Goal: Communication & Community: Ask a question

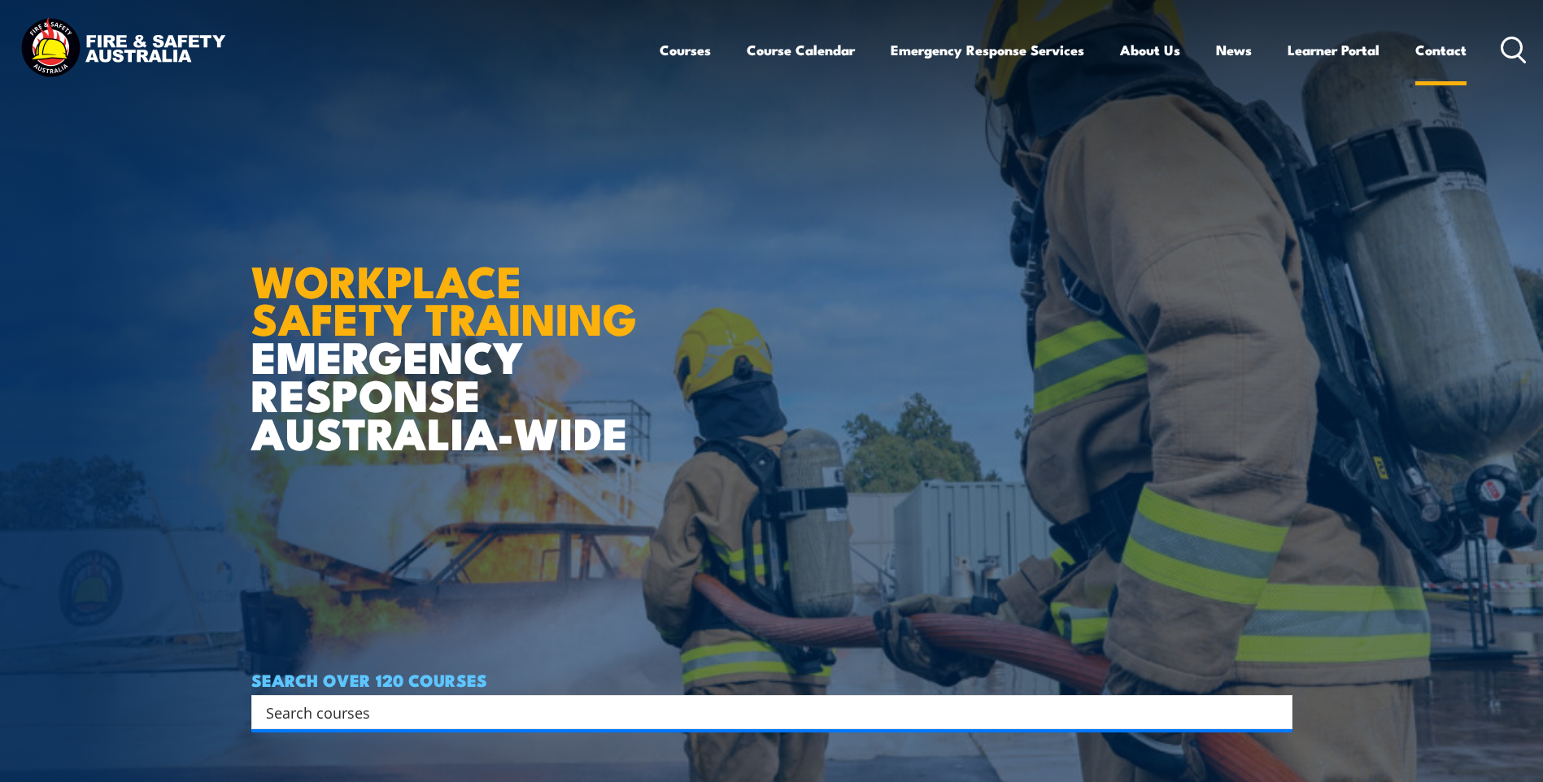
click at [1428, 54] on link "Contact" at bounding box center [1440, 49] width 51 height 43
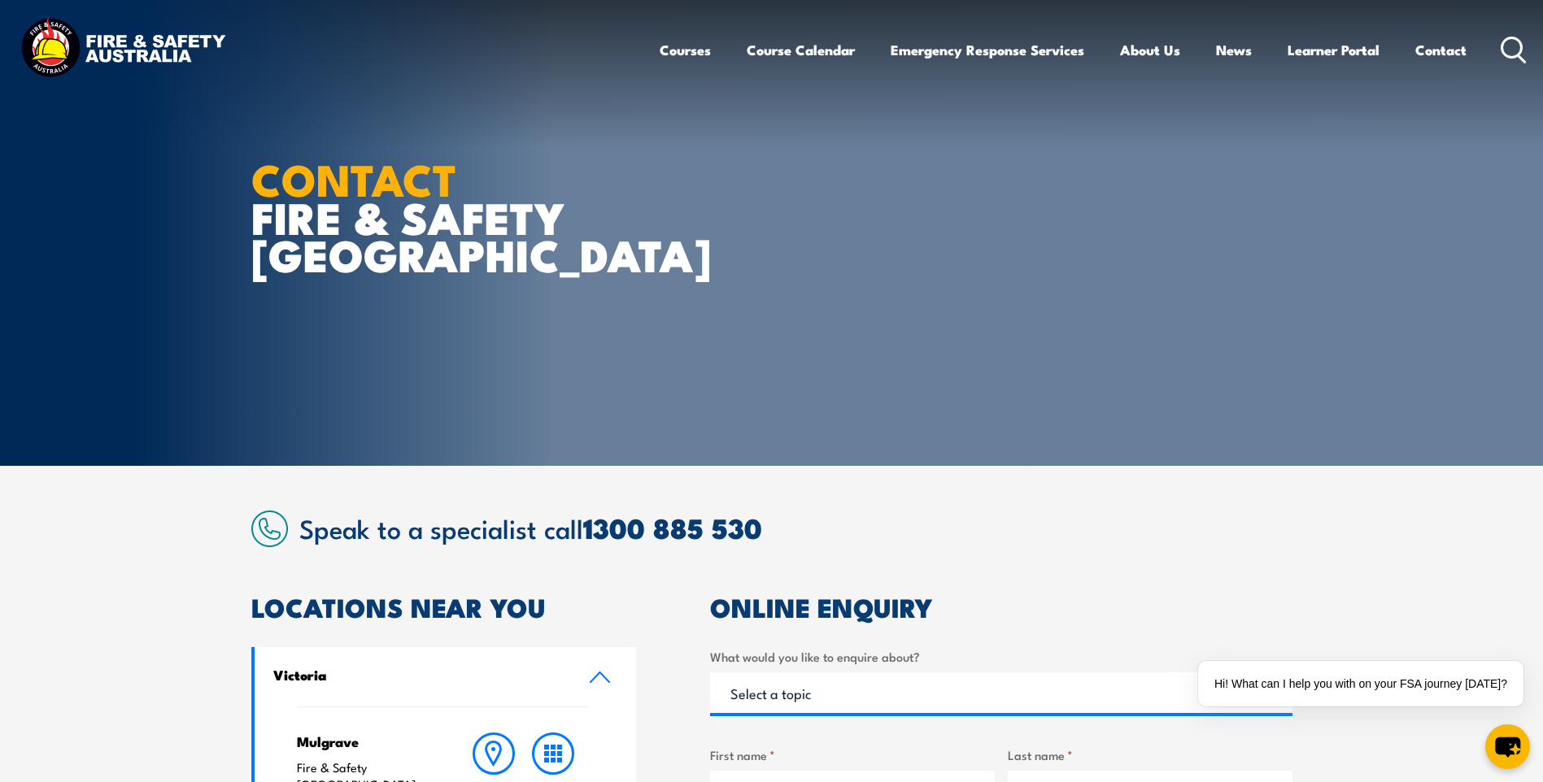
click at [1146, 390] on article "CONTACT FIRE & SAFETY [GEOGRAPHIC_DATA]" at bounding box center [771, 233] width 1041 height 466
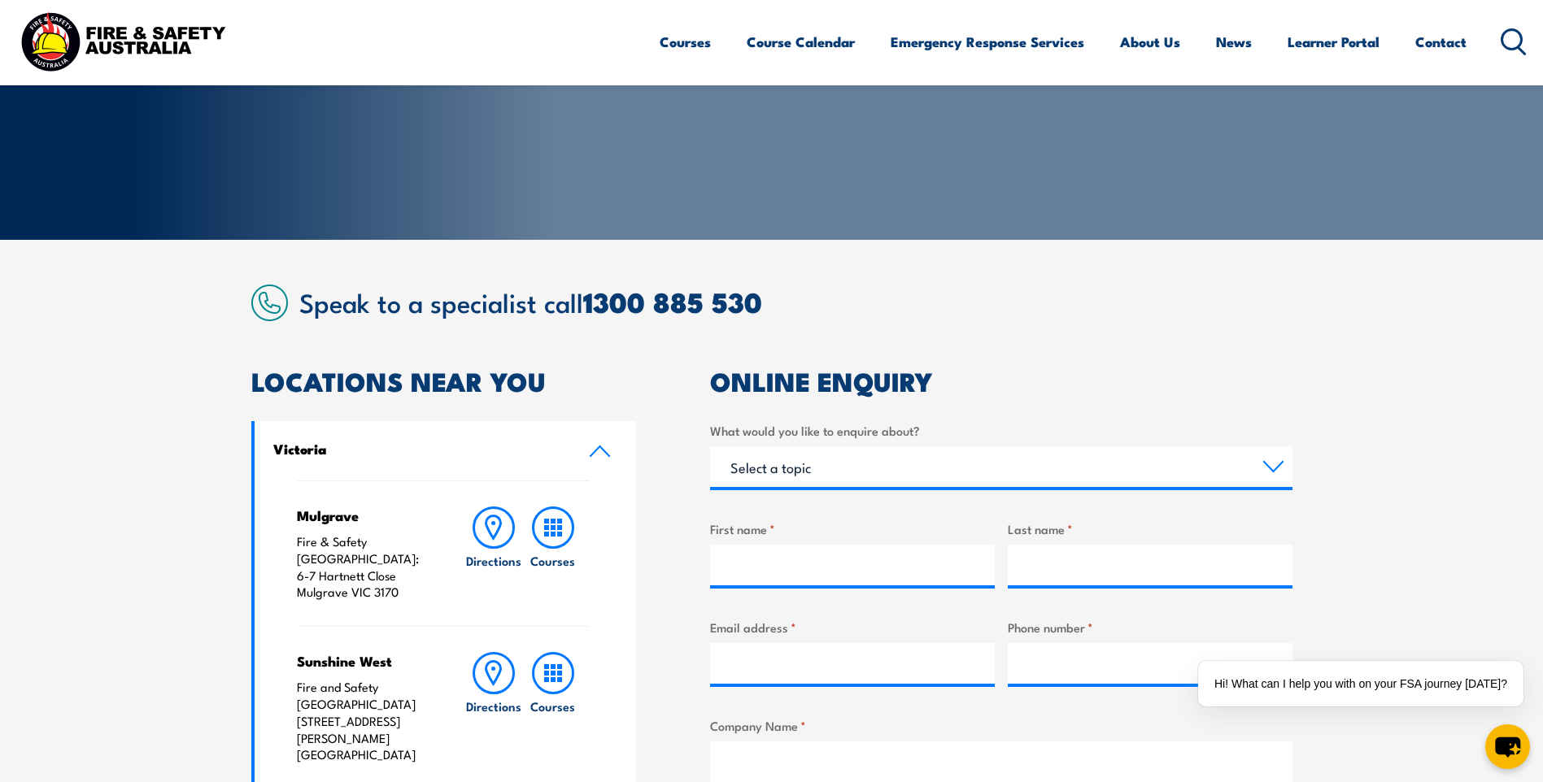
scroll to position [244, 0]
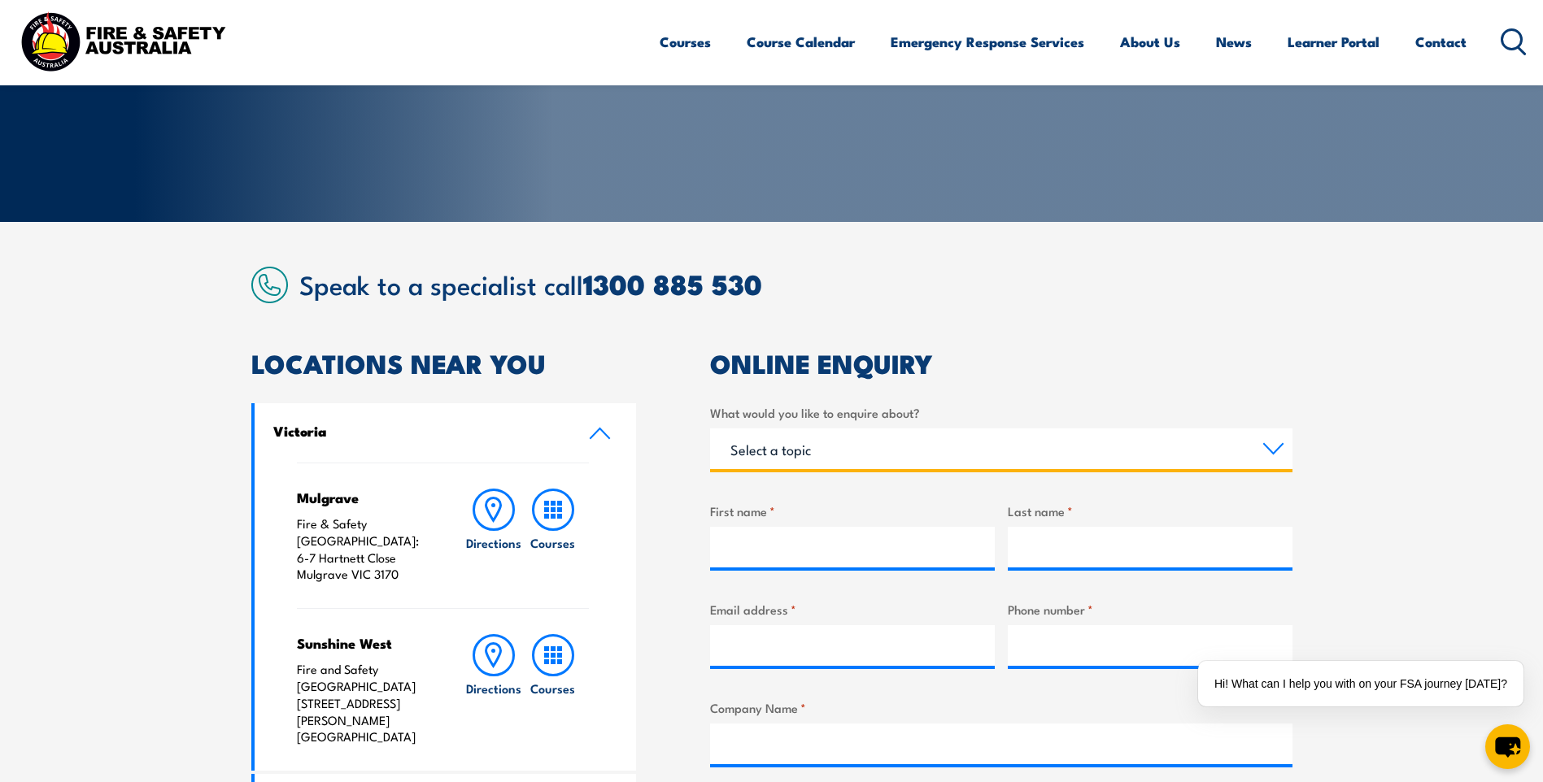
click at [1275, 445] on select "Select a topic Training Emergency Response Services General Enquiry" at bounding box center [1001, 449] width 582 height 41
select select "Training"
click at [710, 429] on select "Select a topic Training Emergency Response Services General Enquiry" at bounding box center [1001, 449] width 582 height 41
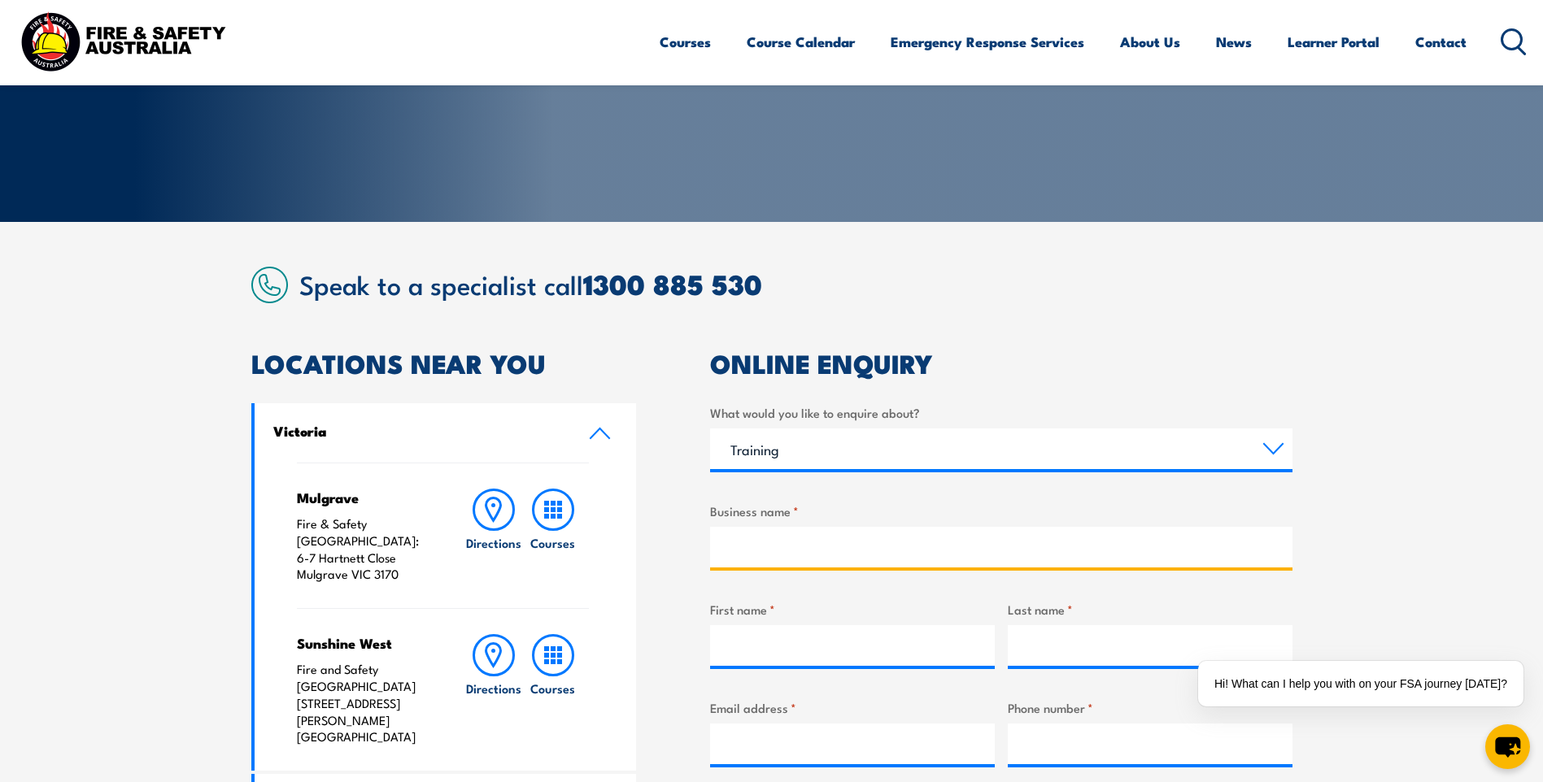
click at [779, 537] on input "Business name *" at bounding box center [1001, 547] width 582 height 41
type input "Department of Agriculture and Fisheries"
type input "Cobi"
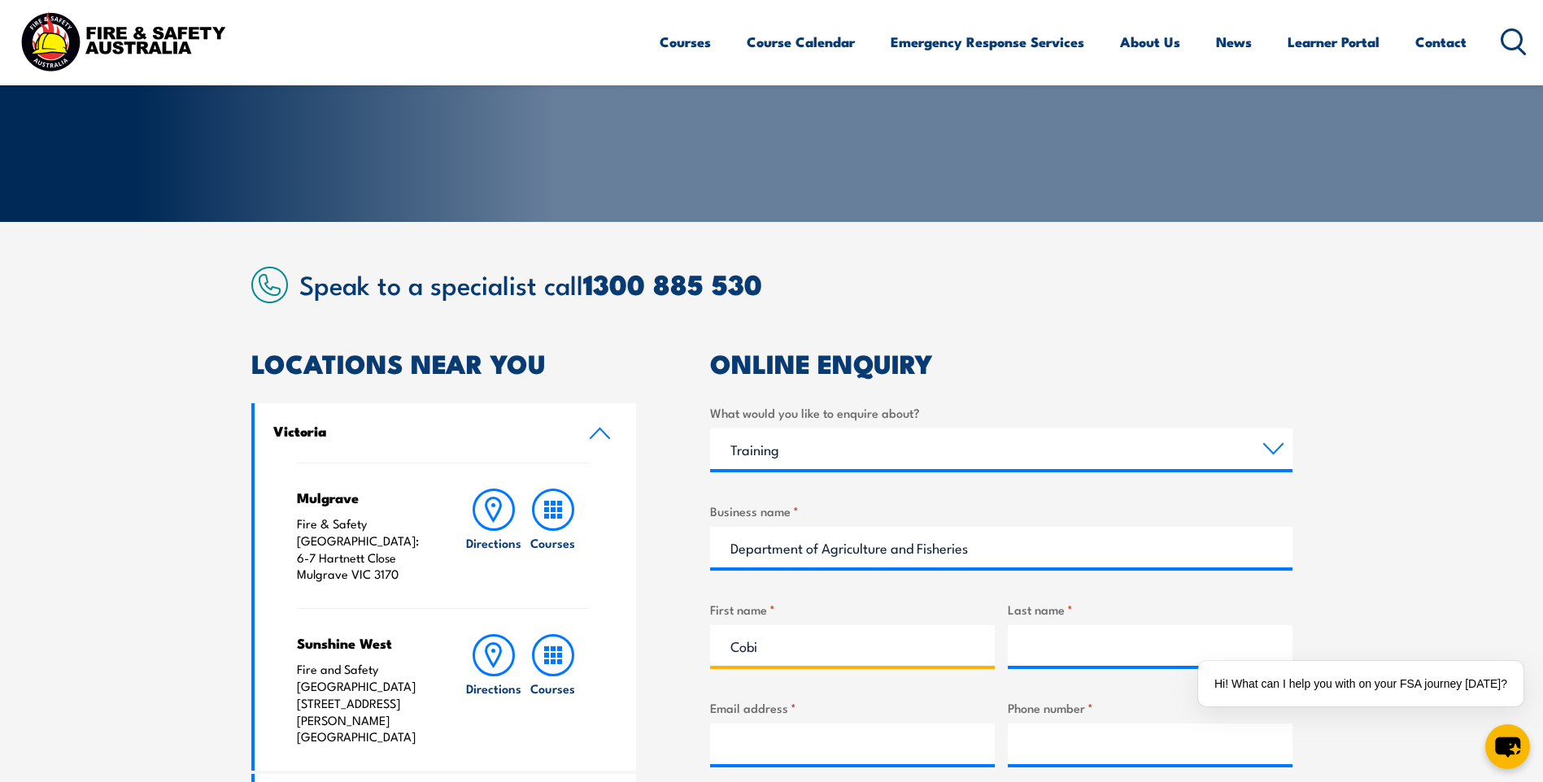
type input "Izod"
drag, startPoint x: 858, startPoint y: 651, endPoint x: 652, endPoint y: 640, distance: 206.0
type input "[PERSON_NAME]"
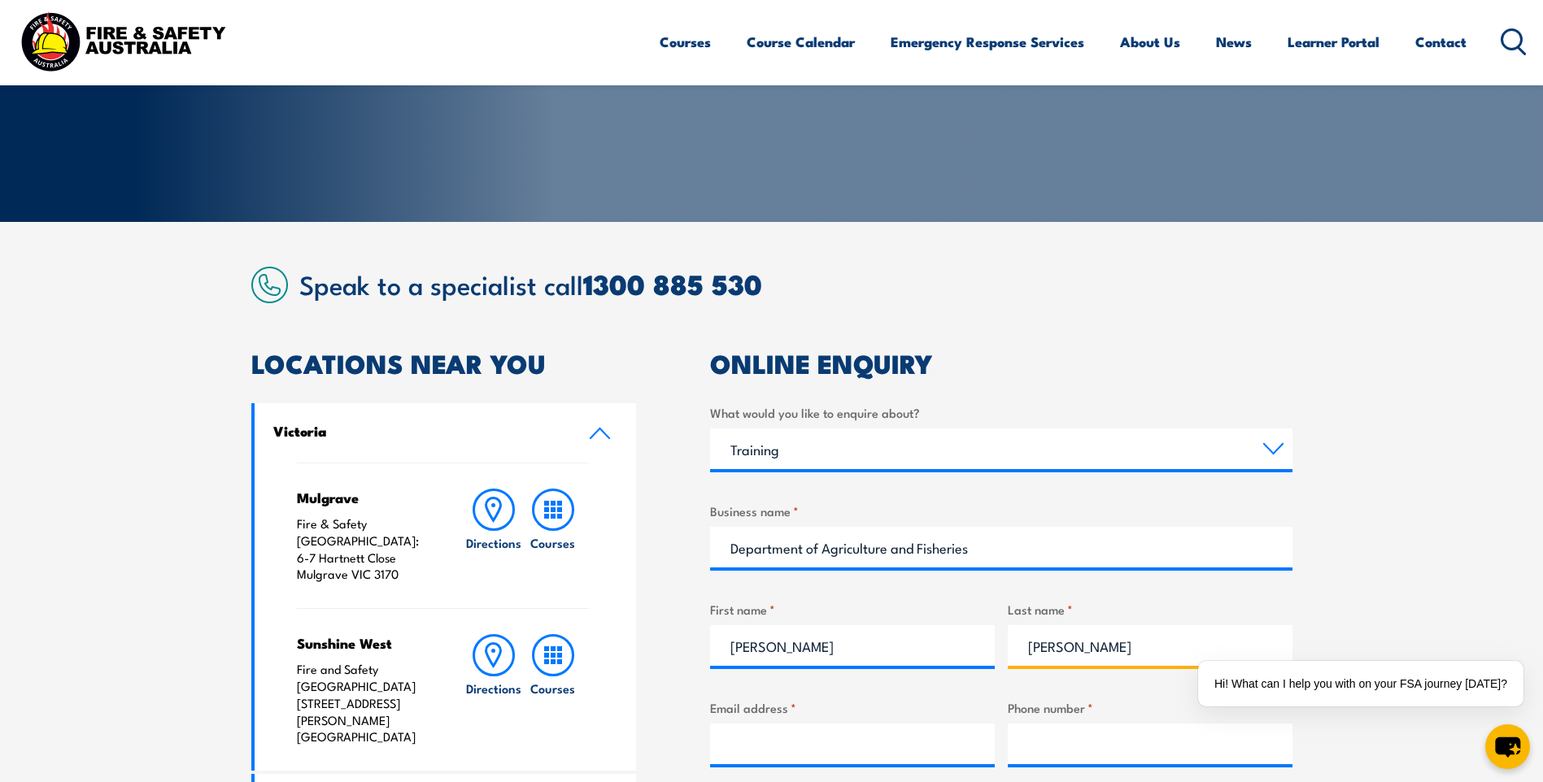
type input "[PERSON_NAME]"
click at [1309, 324] on section "Speak to a specialist call [PHONE_NUMBER] LOCATIONS NEAR [GEOGRAPHIC_DATA] [GEO…" at bounding box center [771, 781] width 1543 height 1119
drag, startPoint x: 990, startPoint y: 546, endPoint x: 607, endPoint y: 570, distance: 384.6
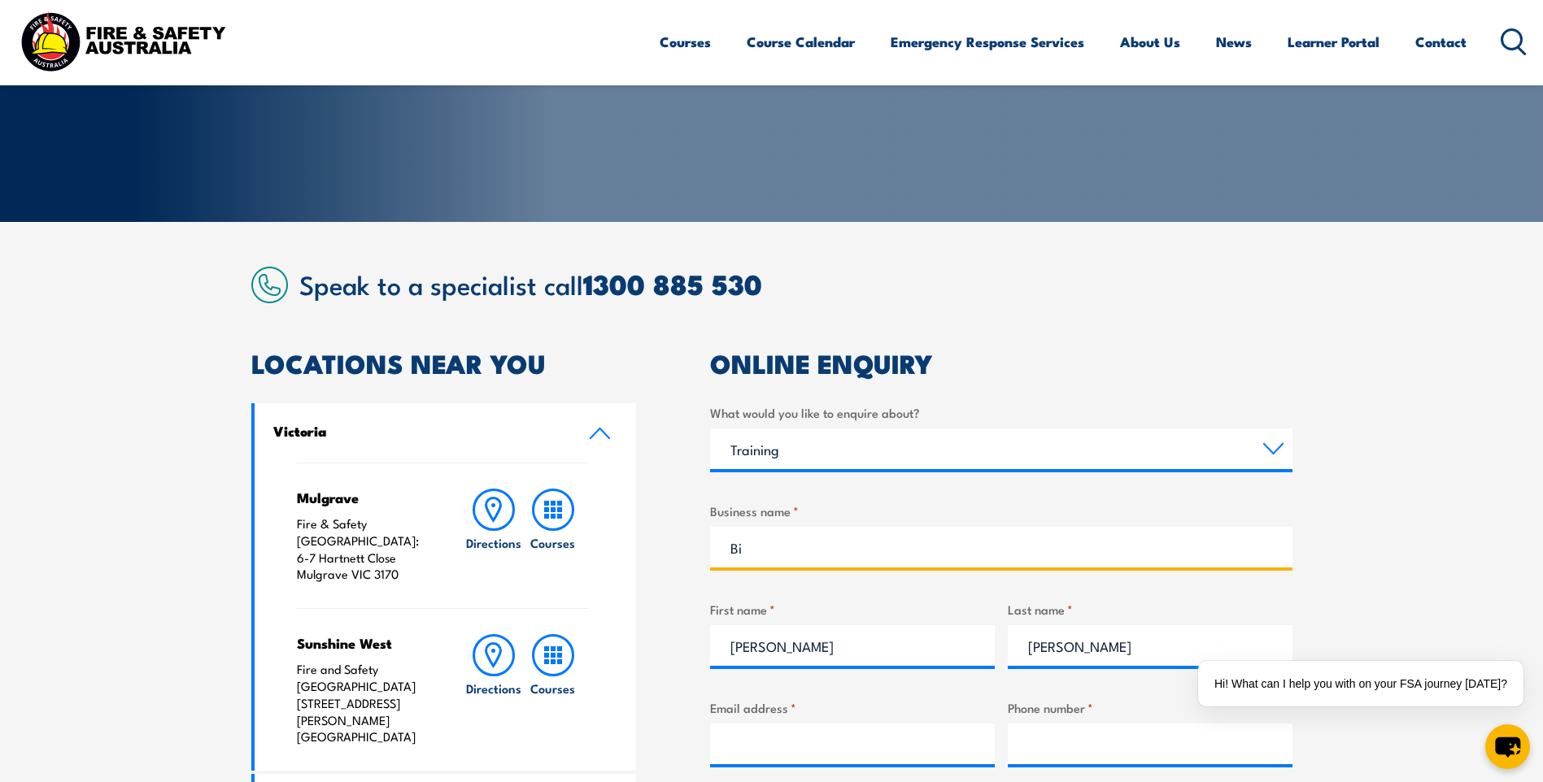
type input "B"
type input "Department of Agriculture and Fisheries"
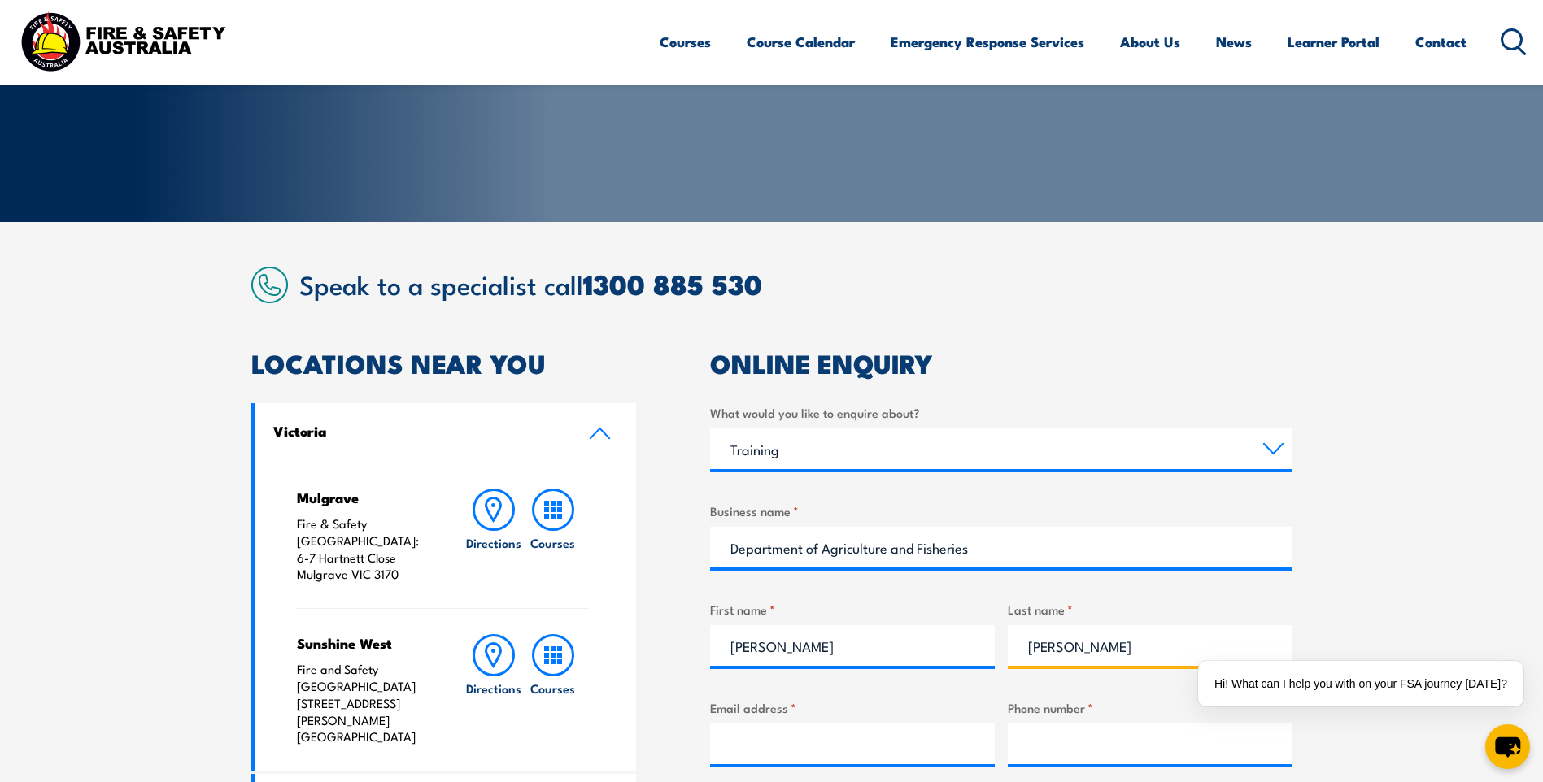
click at [1168, 651] on input "[PERSON_NAME]" at bounding box center [1150, 645] width 285 height 41
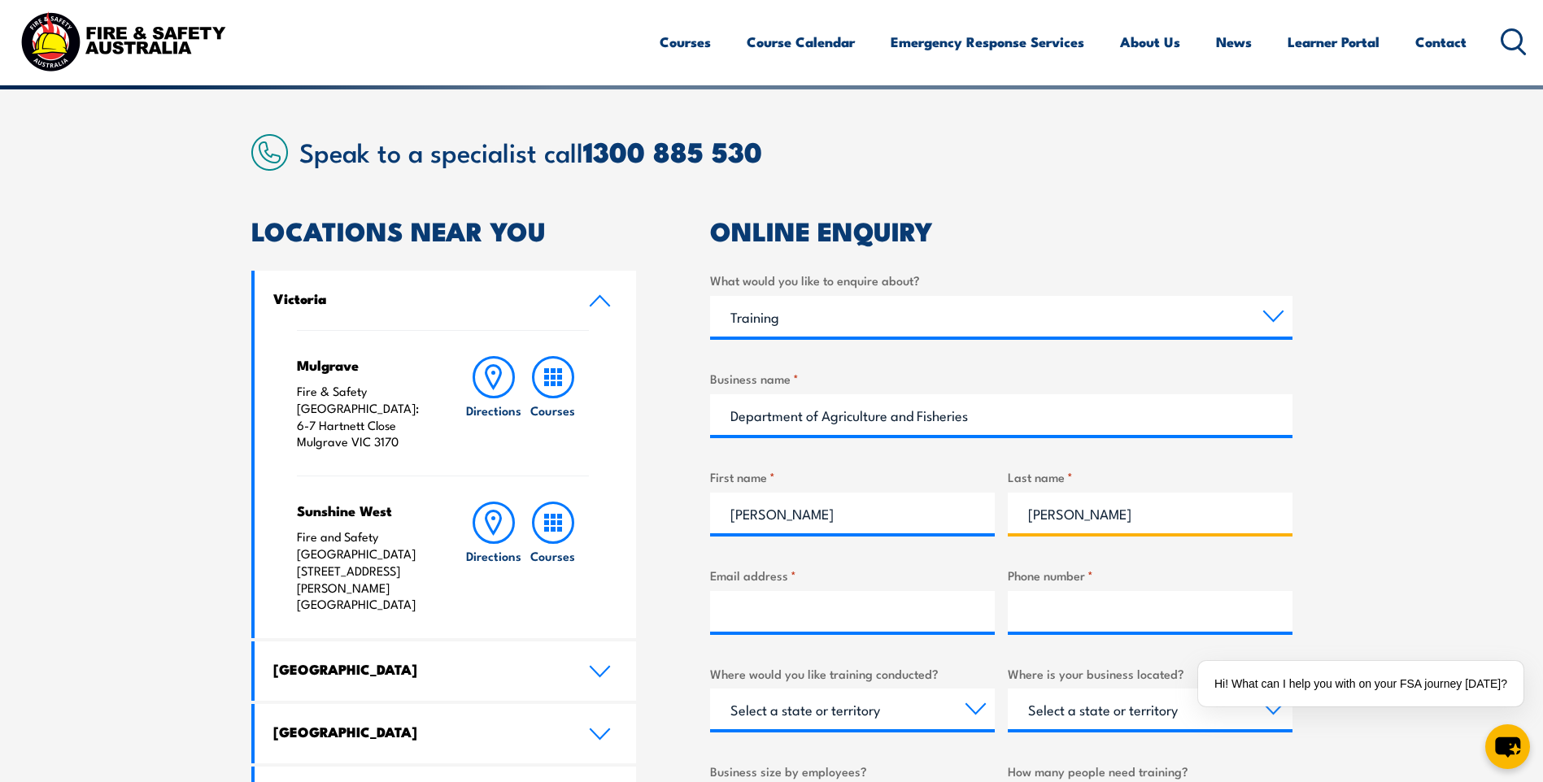
scroll to position [380, 0]
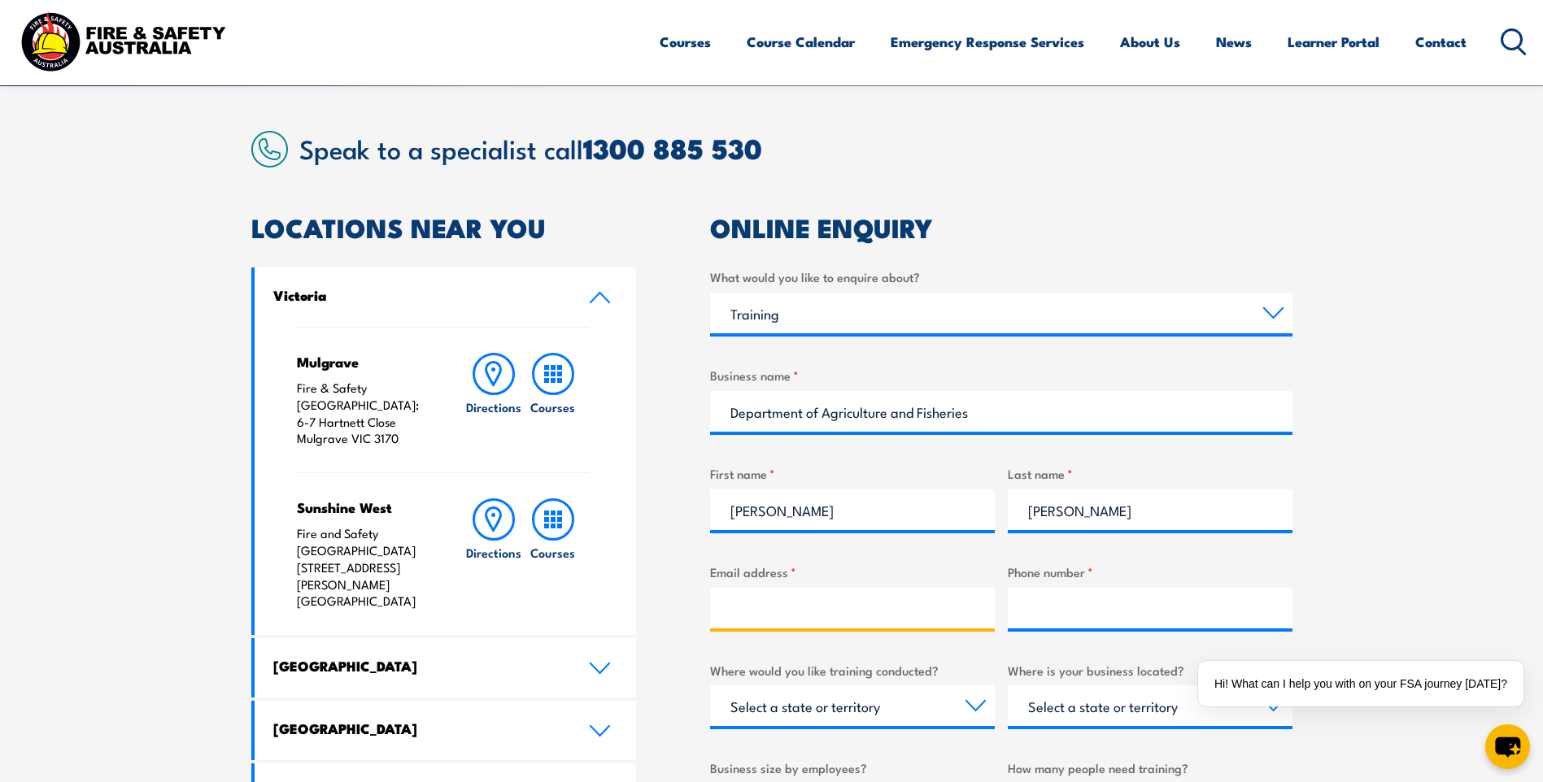
click at [803, 603] on input "Email address *" at bounding box center [852, 608] width 285 height 41
type input "[PERSON_NAME][EMAIL_ADDRESS][PERSON_NAME][DOMAIN_NAME]"
type input "0466011878"
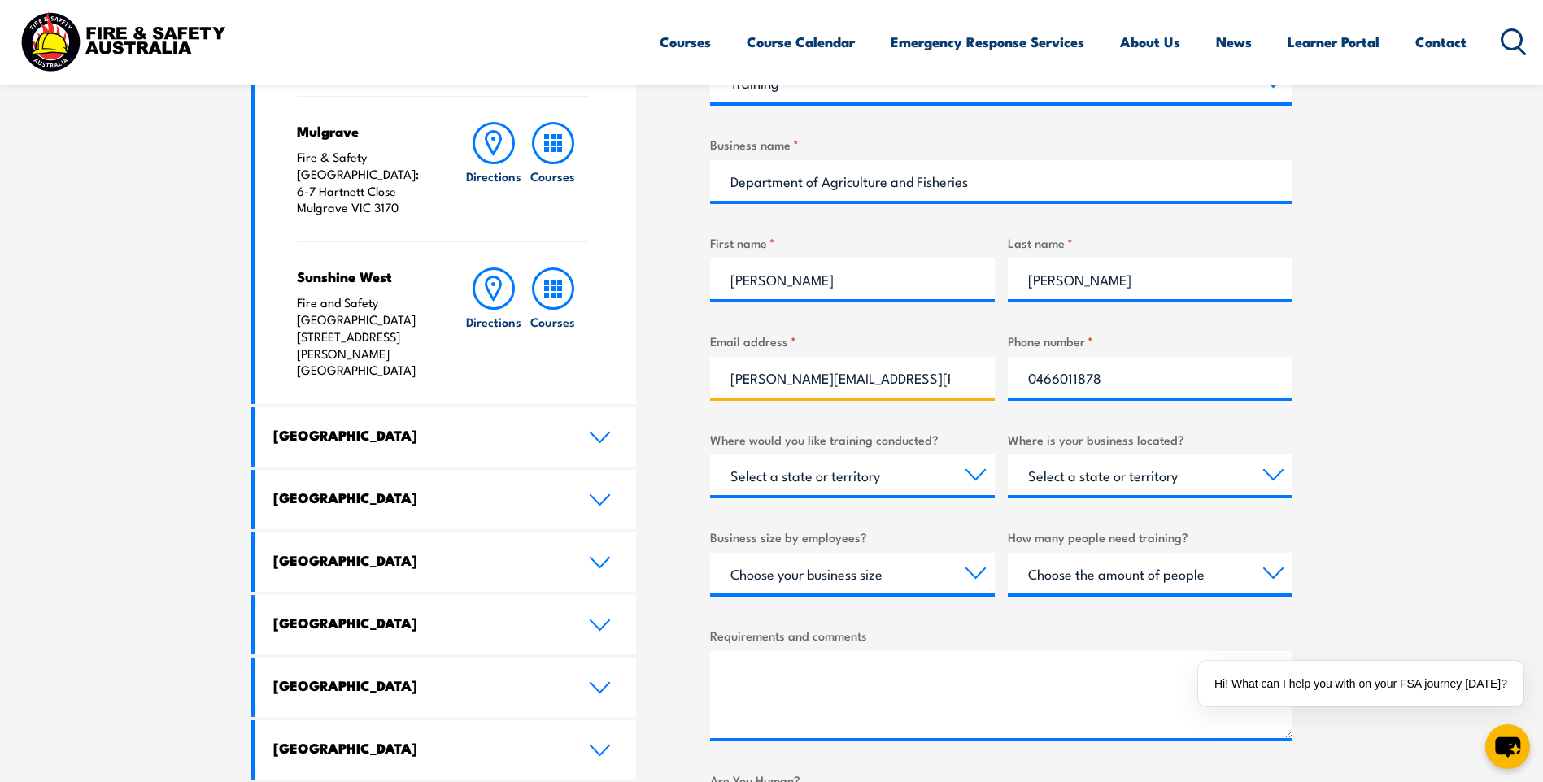
scroll to position [624, 0]
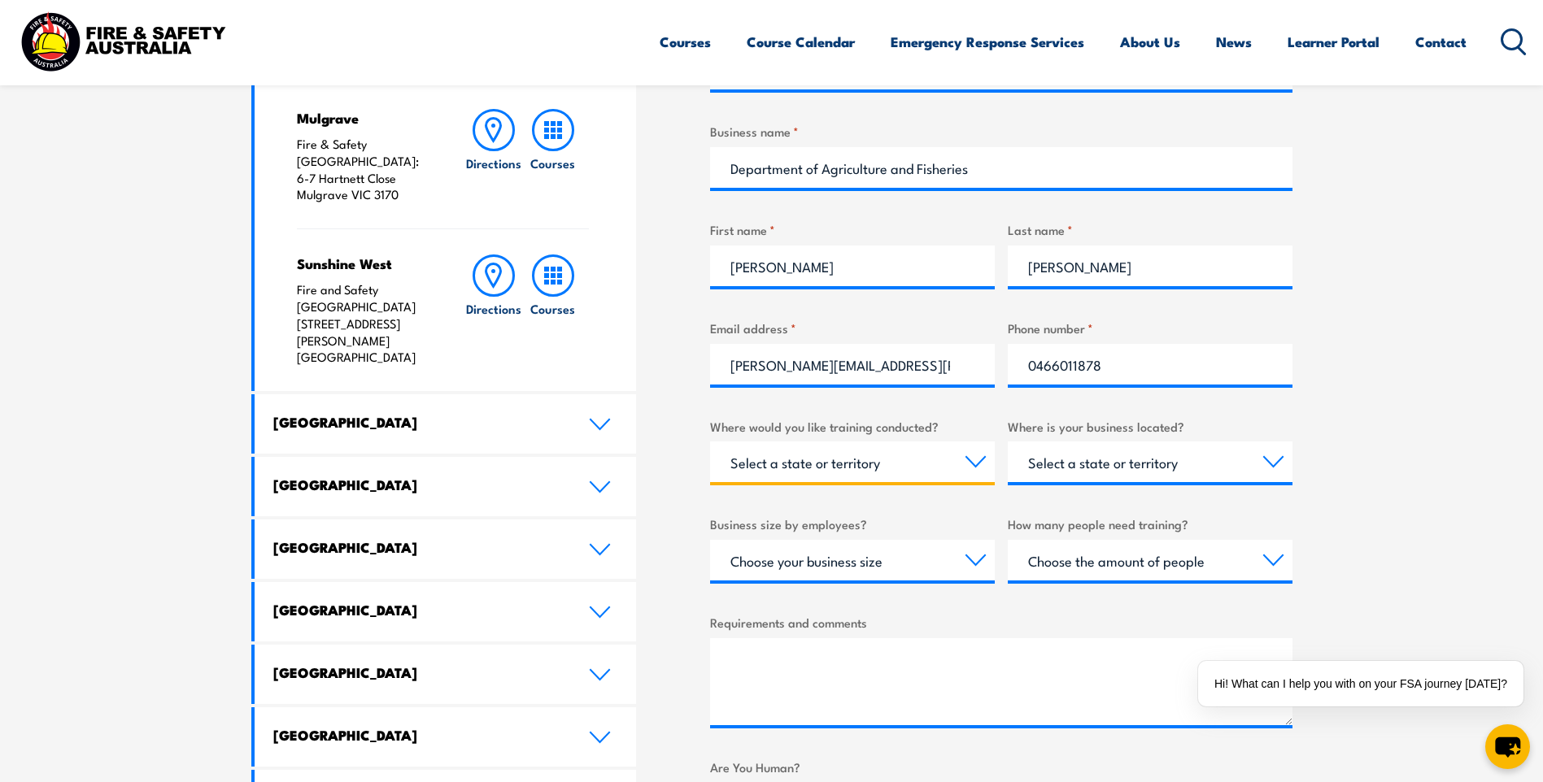
click at [974, 464] on select "Select a state or territory Nationally - multiple locations [GEOGRAPHIC_DATA] […" at bounding box center [852, 462] width 285 height 41
select select "NT"
click at [710, 442] on select "Select a state or territory Nationally - multiple locations [GEOGRAPHIC_DATA] […" at bounding box center [852, 462] width 285 height 41
click at [1269, 458] on select "Select a state or territory [GEOGRAPHIC_DATA] [GEOGRAPHIC_DATA] [GEOGRAPHIC_DAT…" at bounding box center [1150, 462] width 285 height 41
select select "NT"
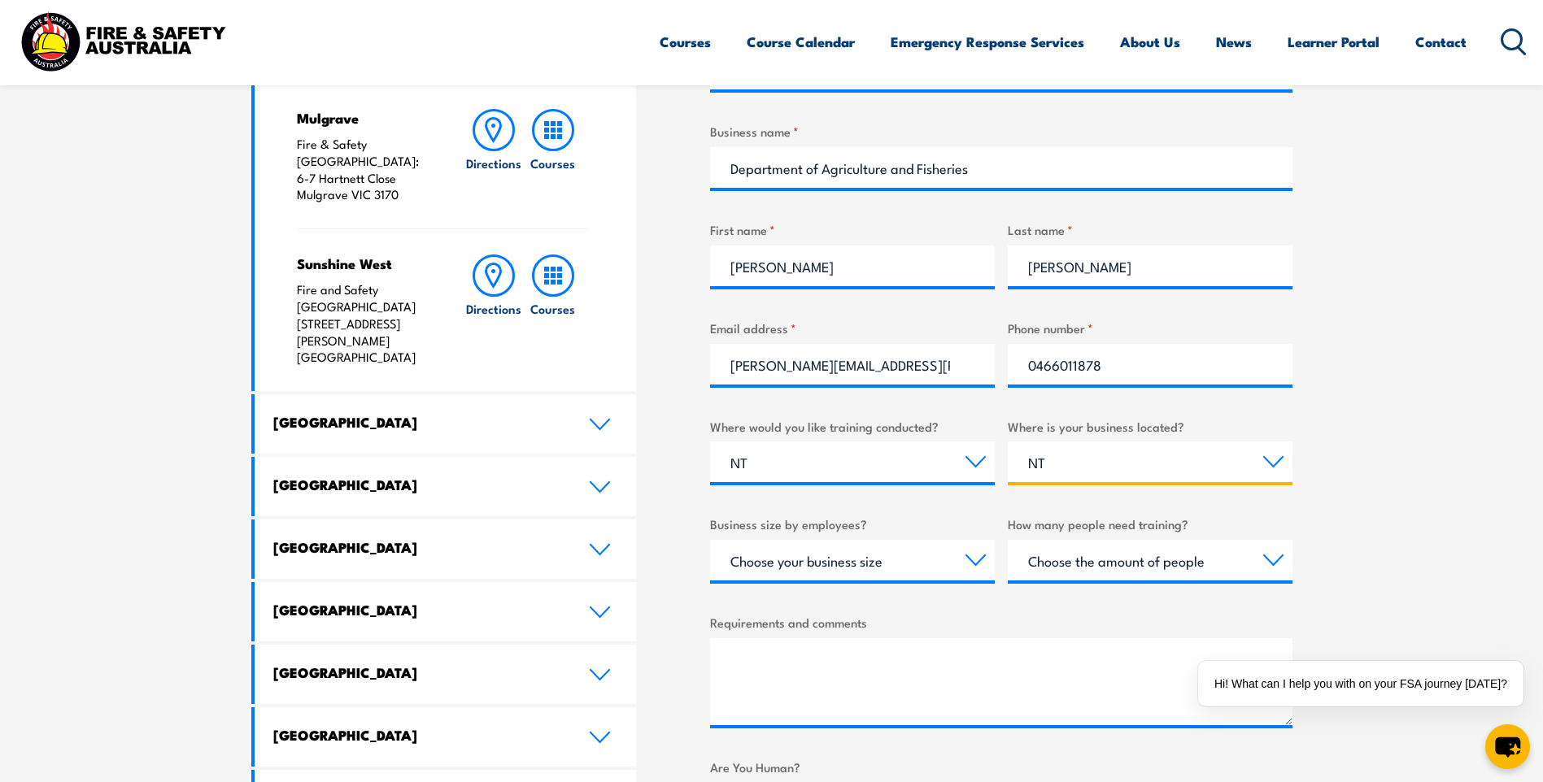
click at [1008, 442] on select "Select a state or territory [GEOGRAPHIC_DATA] [GEOGRAPHIC_DATA] [GEOGRAPHIC_DAT…" at bounding box center [1150, 462] width 285 height 41
click at [974, 564] on select "Choose your business size 1 to 19 20 to 199 200+" at bounding box center [852, 560] width 285 height 41
select select "1 to 19"
click at [710, 540] on select "Choose your business size 1 to 19 20 to 199 200+" at bounding box center [852, 560] width 285 height 41
click at [1275, 559] on select "Choose the amount of people 1 to 4 5 to 19 20+" at bounding box center [1150, 560] width 285 height 41
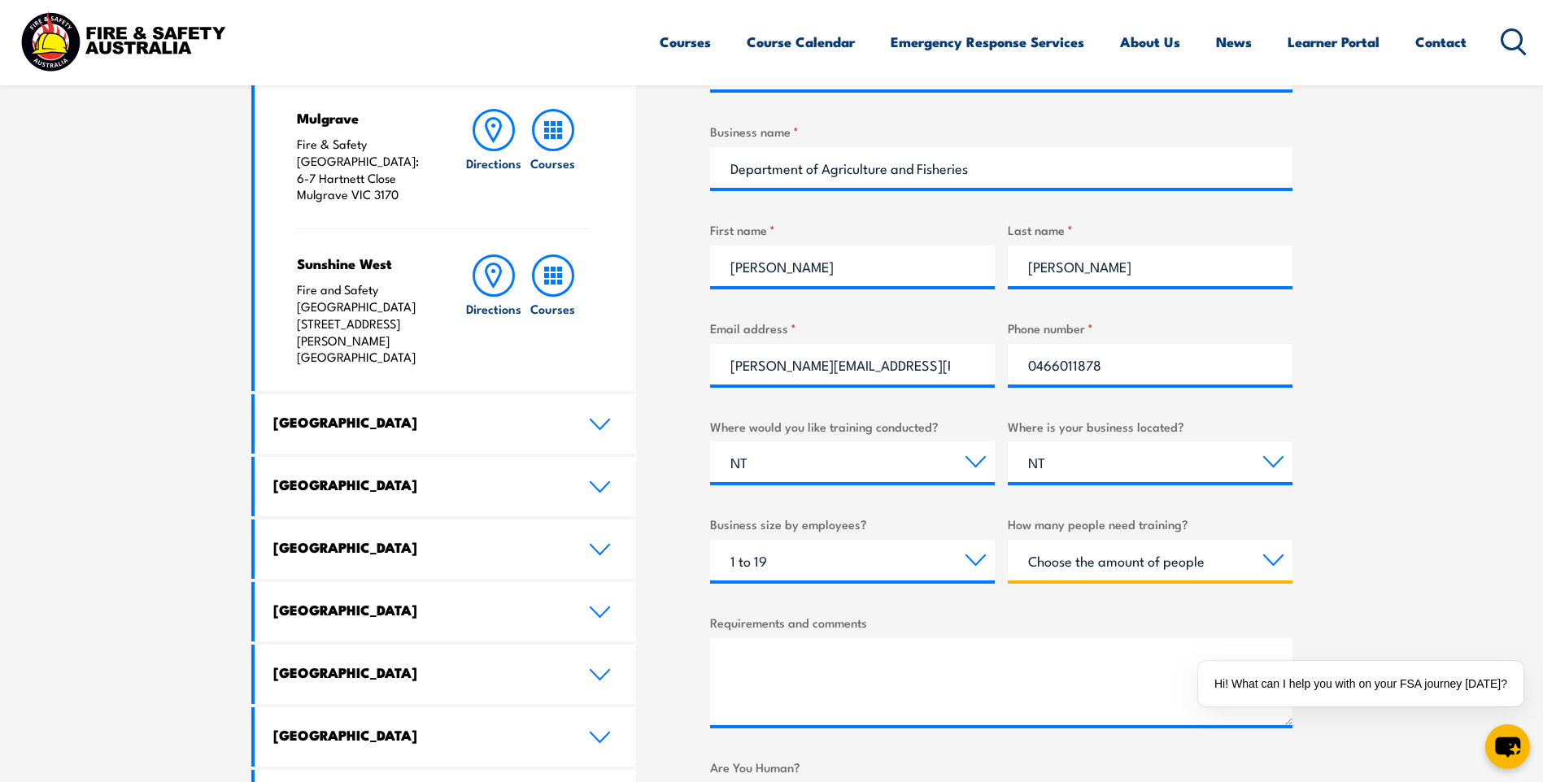
select select "5 to 19"
click at [1008, 540] on select "Choose the amount of people 1 to 4 5 to 19 20+" at bounding box center [1150, 560] width 285 height 41
click at [820, 674] on textarea "Requirements and comments" at bounding box center [1001, 681] width 582 height 87
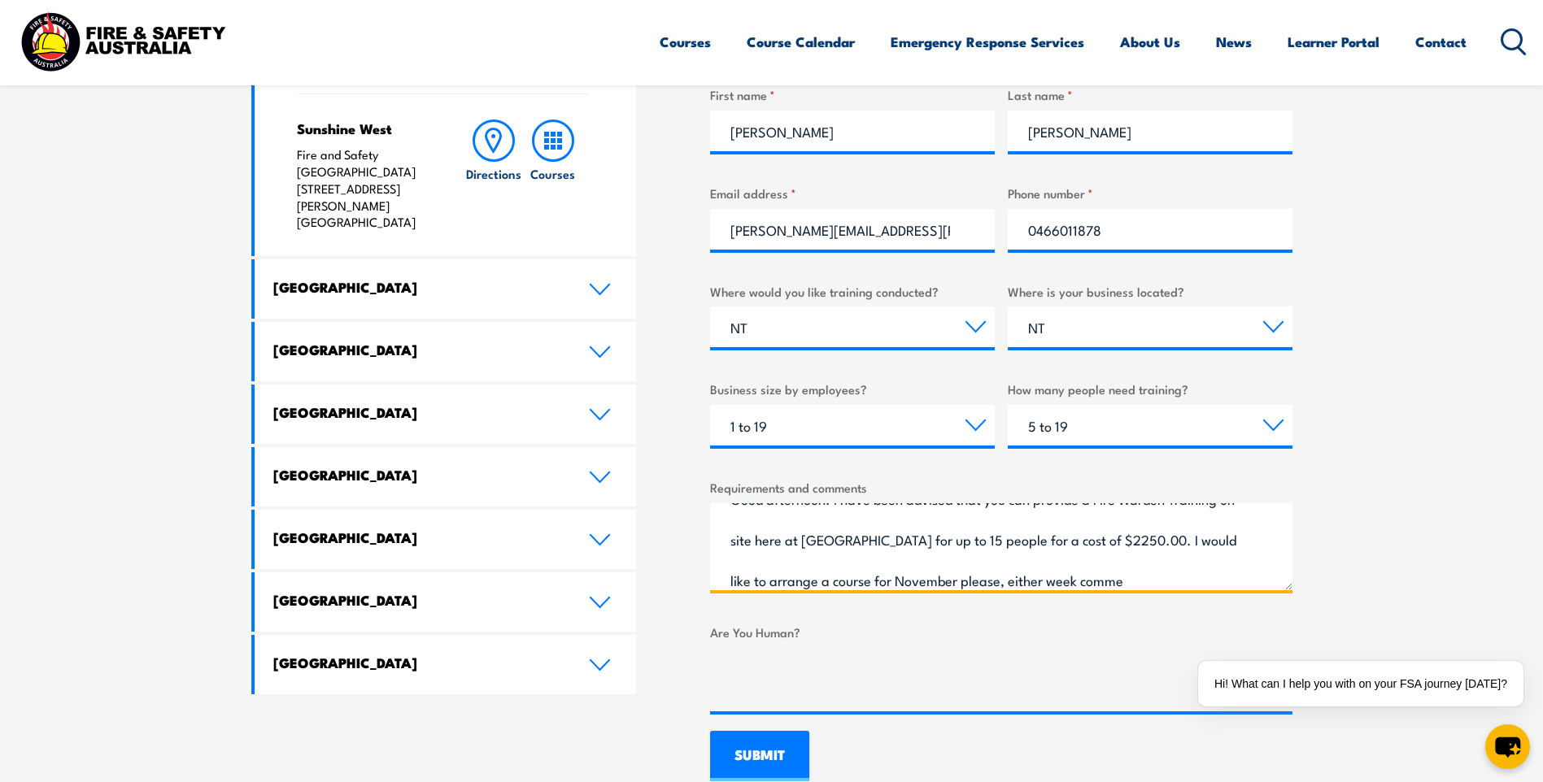
scroll to position [66, 0]
click at [950, 542] on textarea "Good afternoon. I have been advised that you can provide a Fire Warden Training…" at bounding box center [1001, 546] width 582 height 87
click at [1116, 544] on textarea "Good afternoon. I have been advised that you can provide a Fire Warden Training…" at bounding box center [1001, 546] width 582 height 87
click at [1129, 541] on textarea "Good afternoon. I have been advised that you can provide a Fire Warden Training…" at bounding box center [1001, 546] width 582 height 87
click at [1127, 541] on textarea "Good afternoon. I have been advised that you can provide a Fire Warden Training…" at bounding box center [1001, 546] width 582 height 87
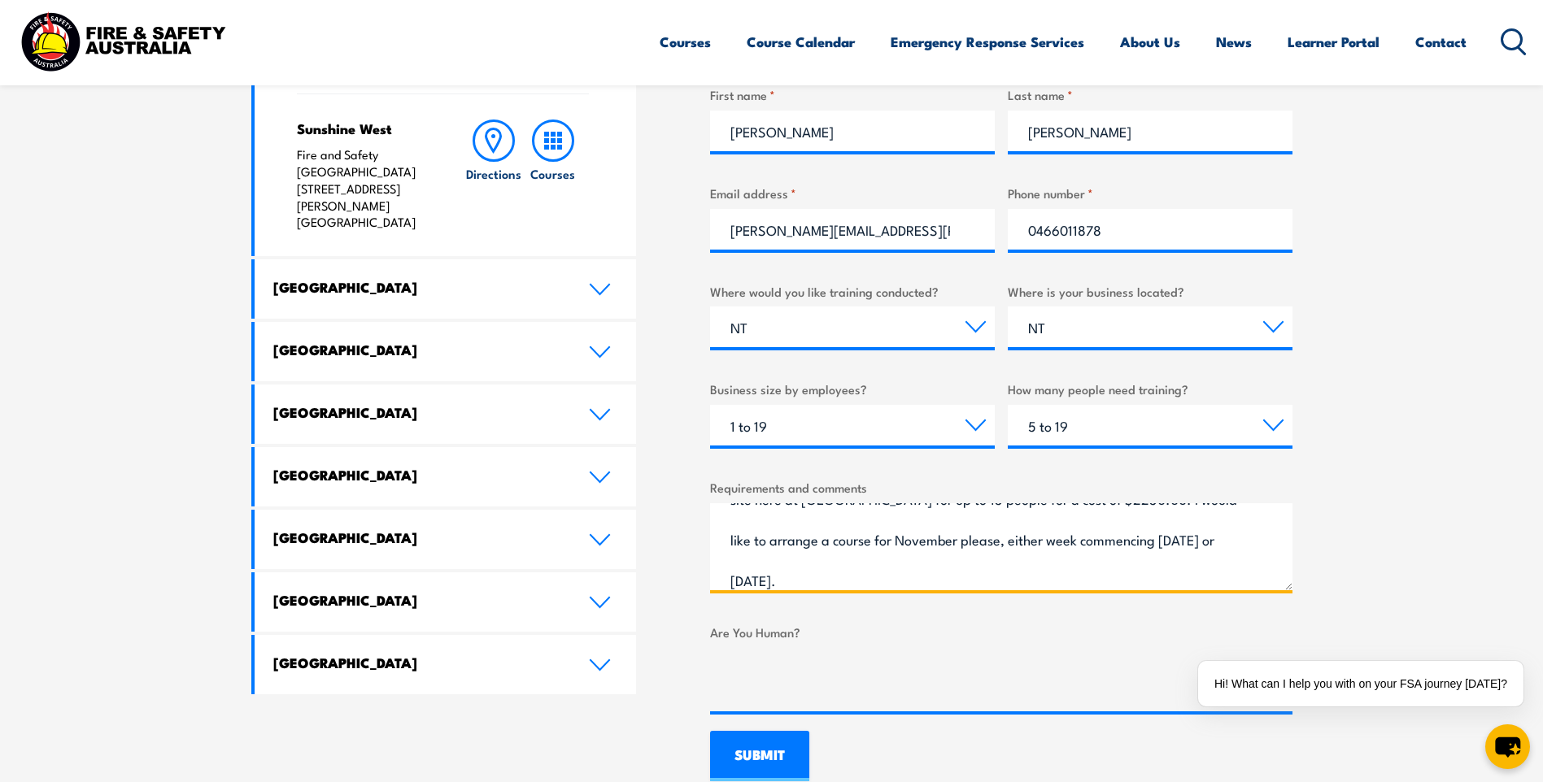
click at [1126, 542] on textarea "Good afternoon. I have been advised that you can provide a Fire Warden Training…" at bounding box center [1001, 546] width 582 height 87
click at [1062, 581] on textarea "Good afternoon. I have been advised that you can provide a Fire Warden Training…" at bounding box center [1001, 546] width 582 height 87
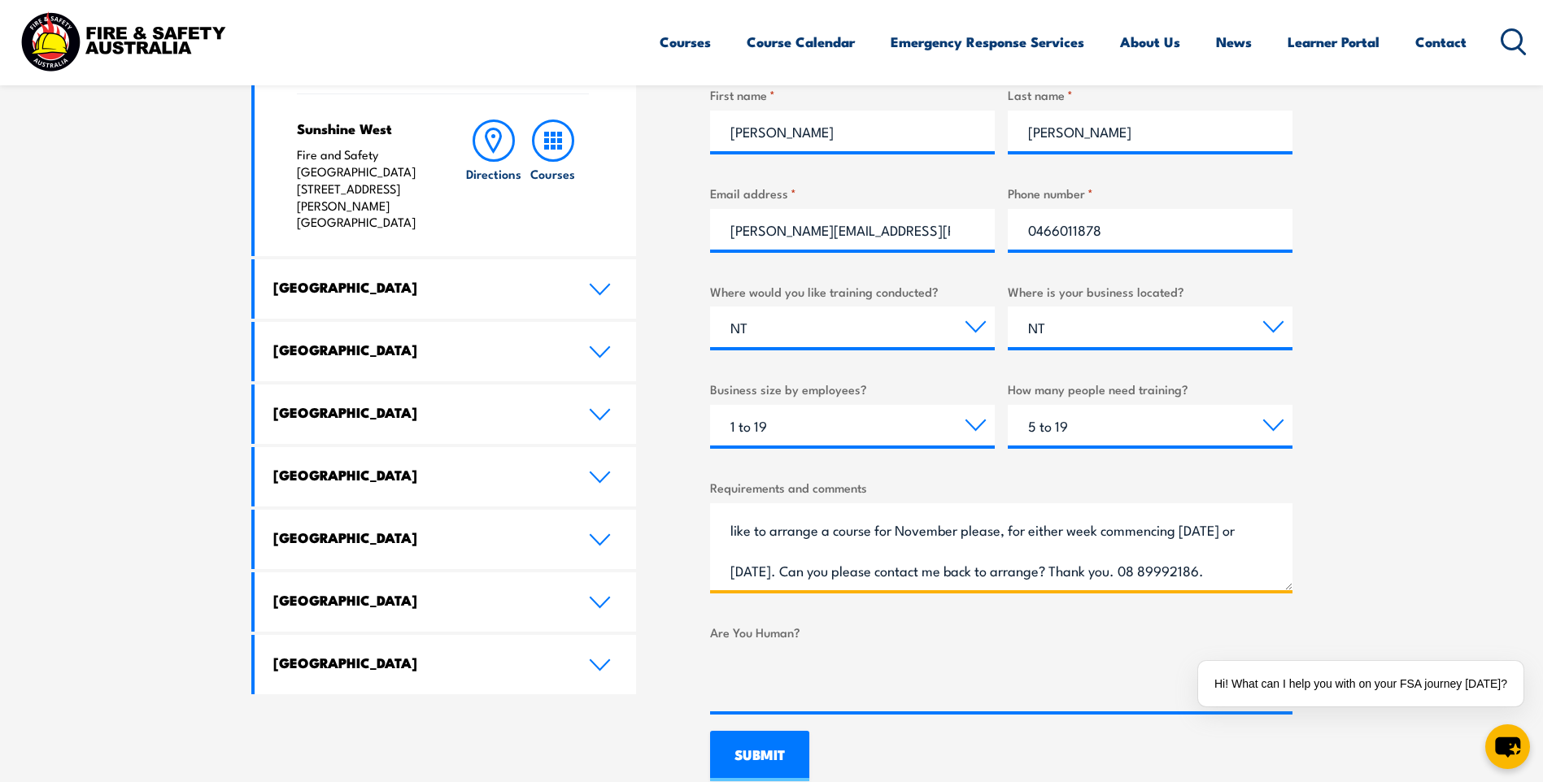
type textarea "Good afternoon. I have been advised that you can provide a Fire Warden Training…"
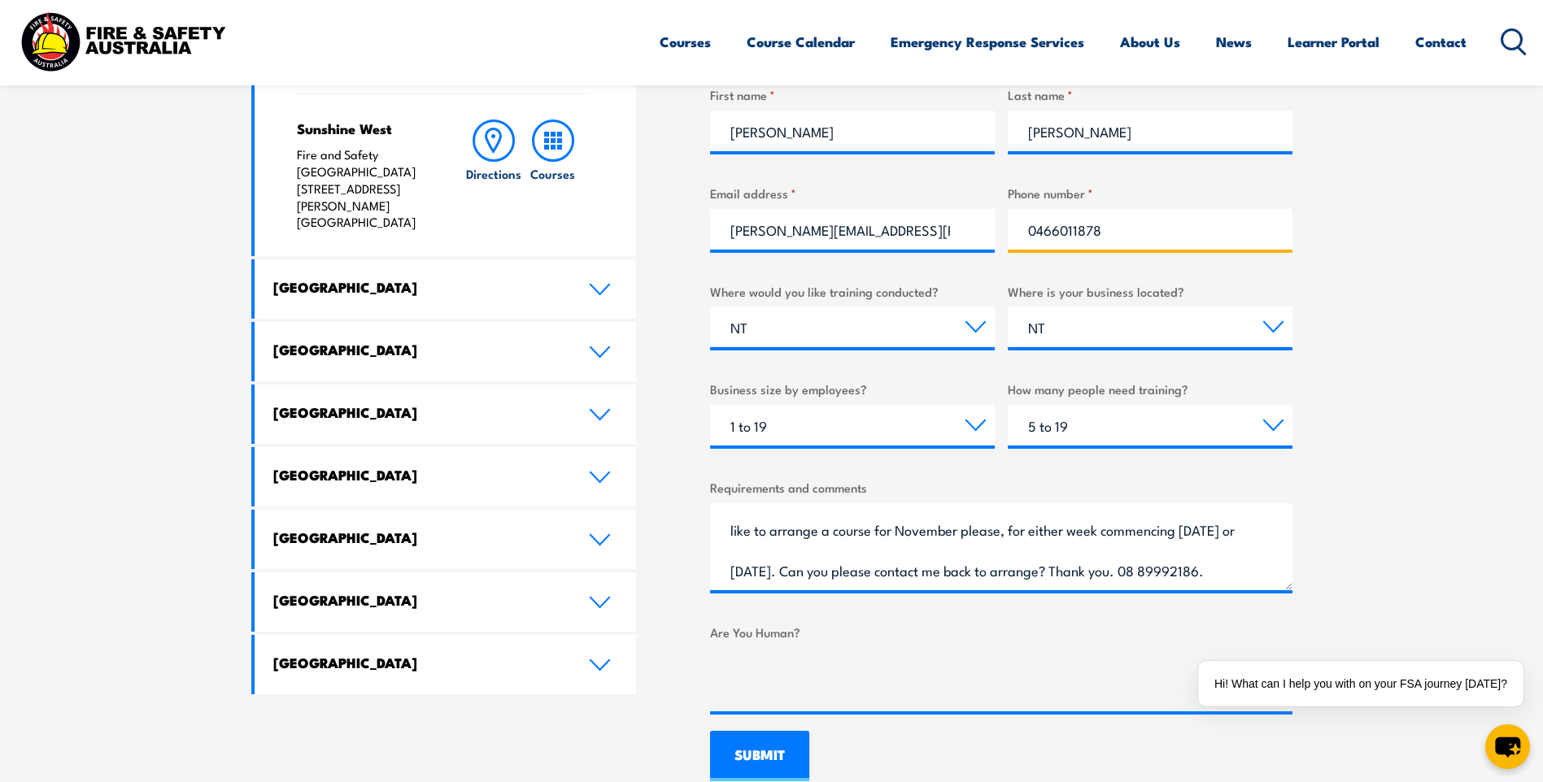
drag, startPoint x: 1131, startPoint y: 230, endPoint x: 972, endPoint y: 246, distance: 160.1
click at [972, 246] on div "What would you like to enquire about? Select a topic Training Emergency Respons…" at bounding box center [1001, 300] width 582 height 823
click at [1156, 237] on input "0889992186" at bounding box center [1150, 229] width 285 height 41
click at [1036, 232] on input "0889992186" at bounding box center [1150, 229] width 285 height 41
click at [1042, 233] on input "0889992186" at bounding box center [1150, 229] width 285 height 41
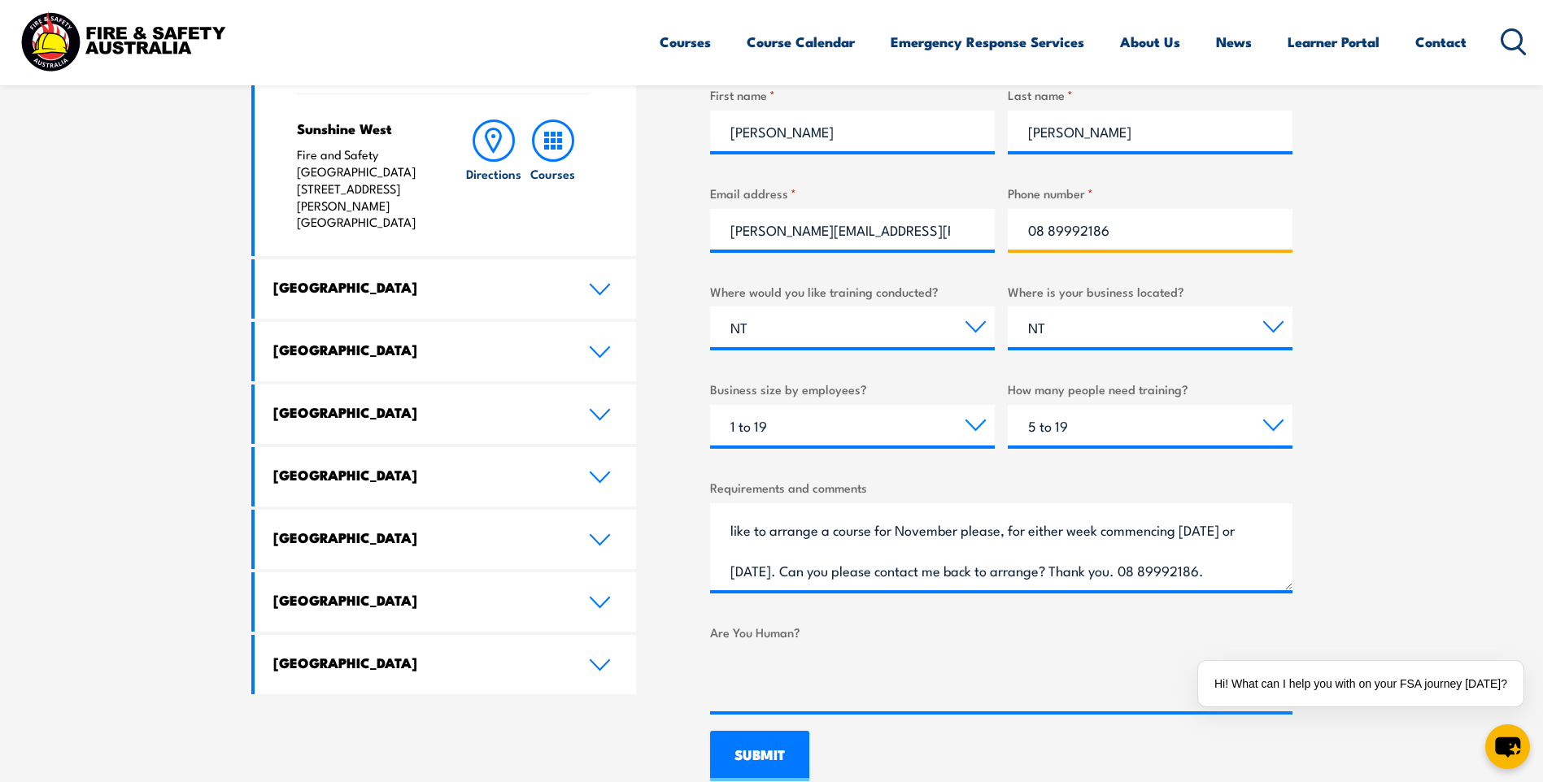
click at [1159, 234] on input "08 89992186" at bounding box center [1150, 229] width 285 height 41
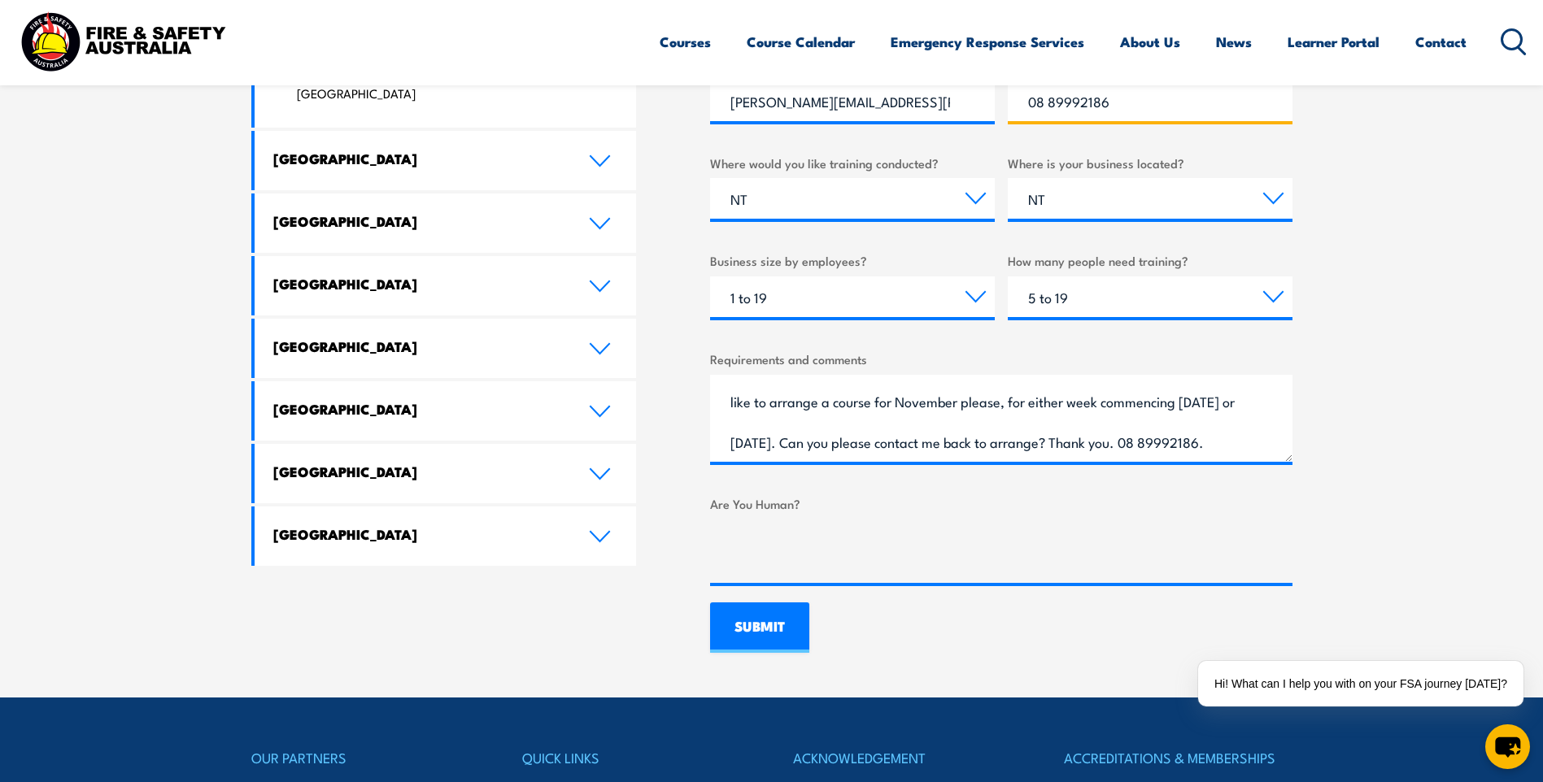
scroll to position [894, 0]
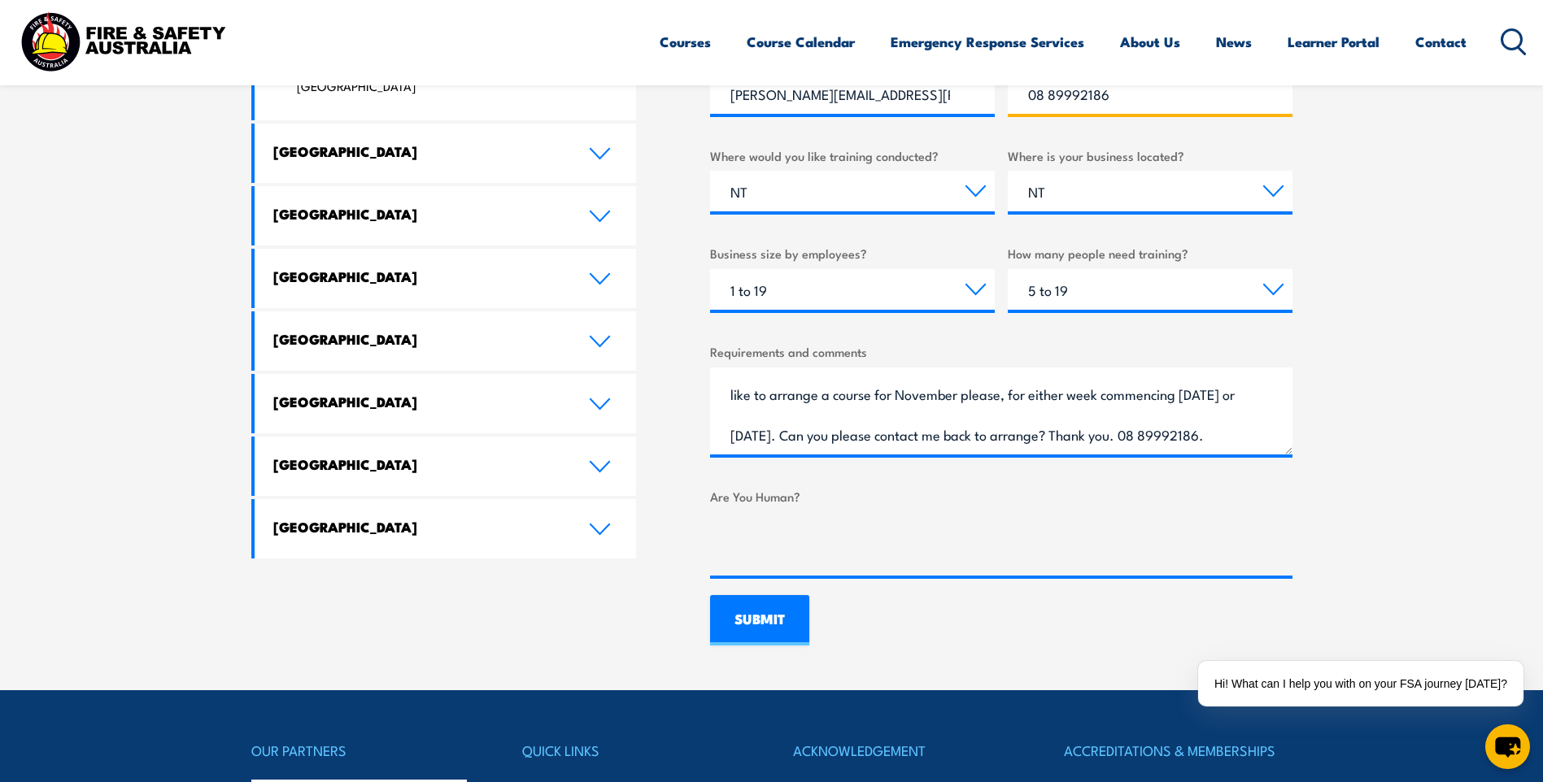
type input "08 89992186"
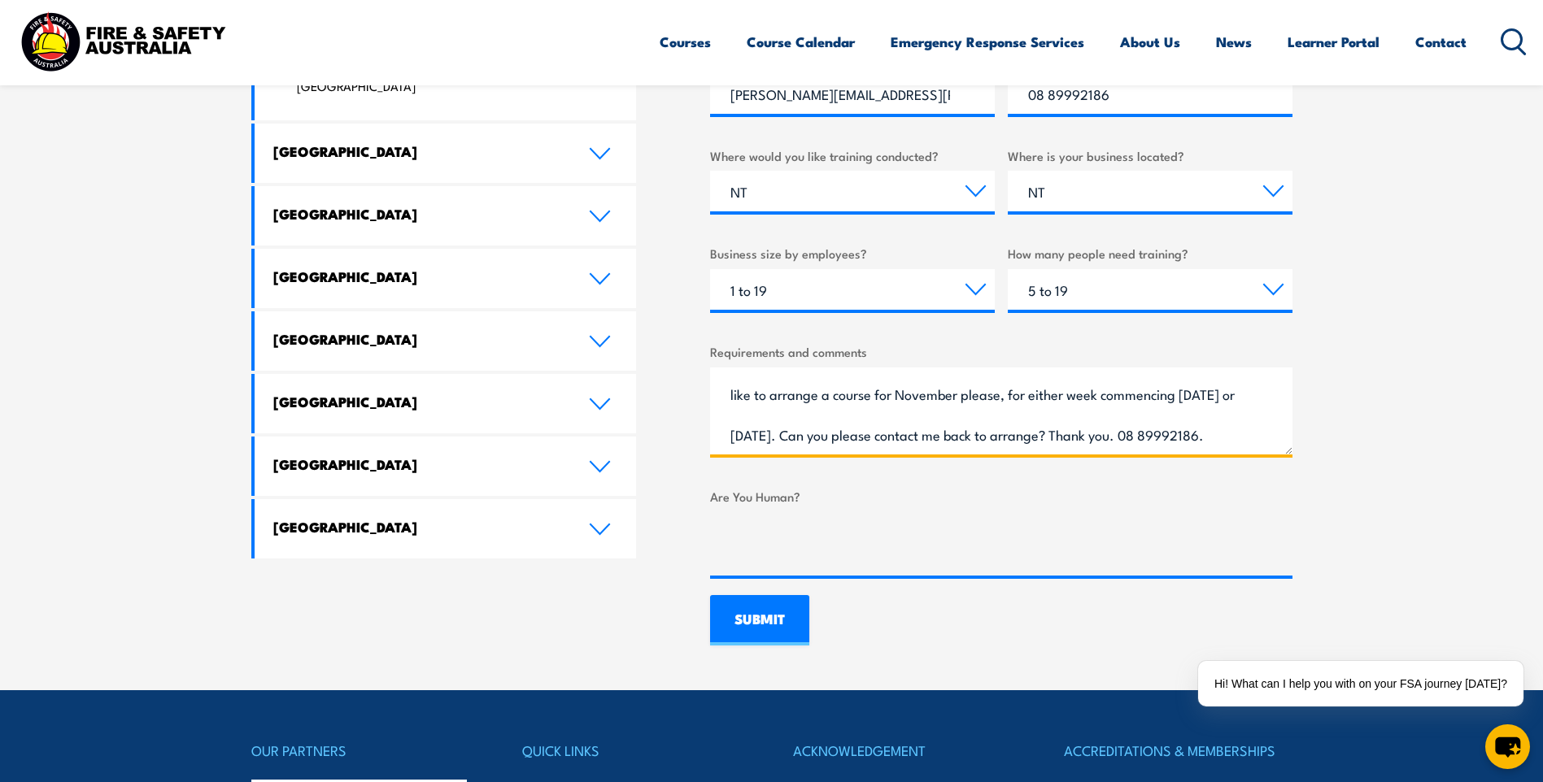
click at [902, 434] on textarea "Good afternoon. I have been advised that you can provide a Fire Warden Training…" at bounding box center [1001, 411] width 582 height 87
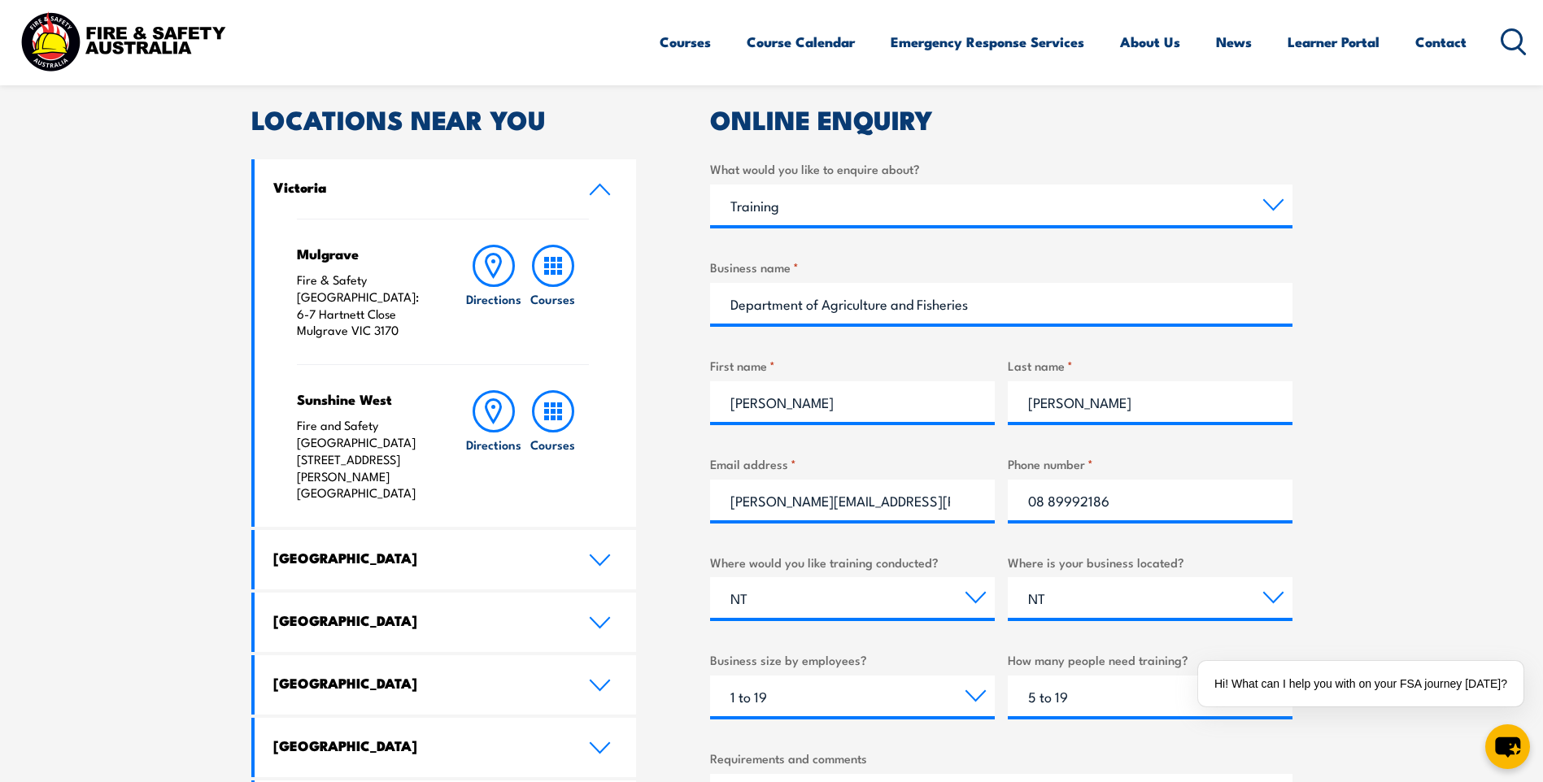
scroll to position [461, 0]
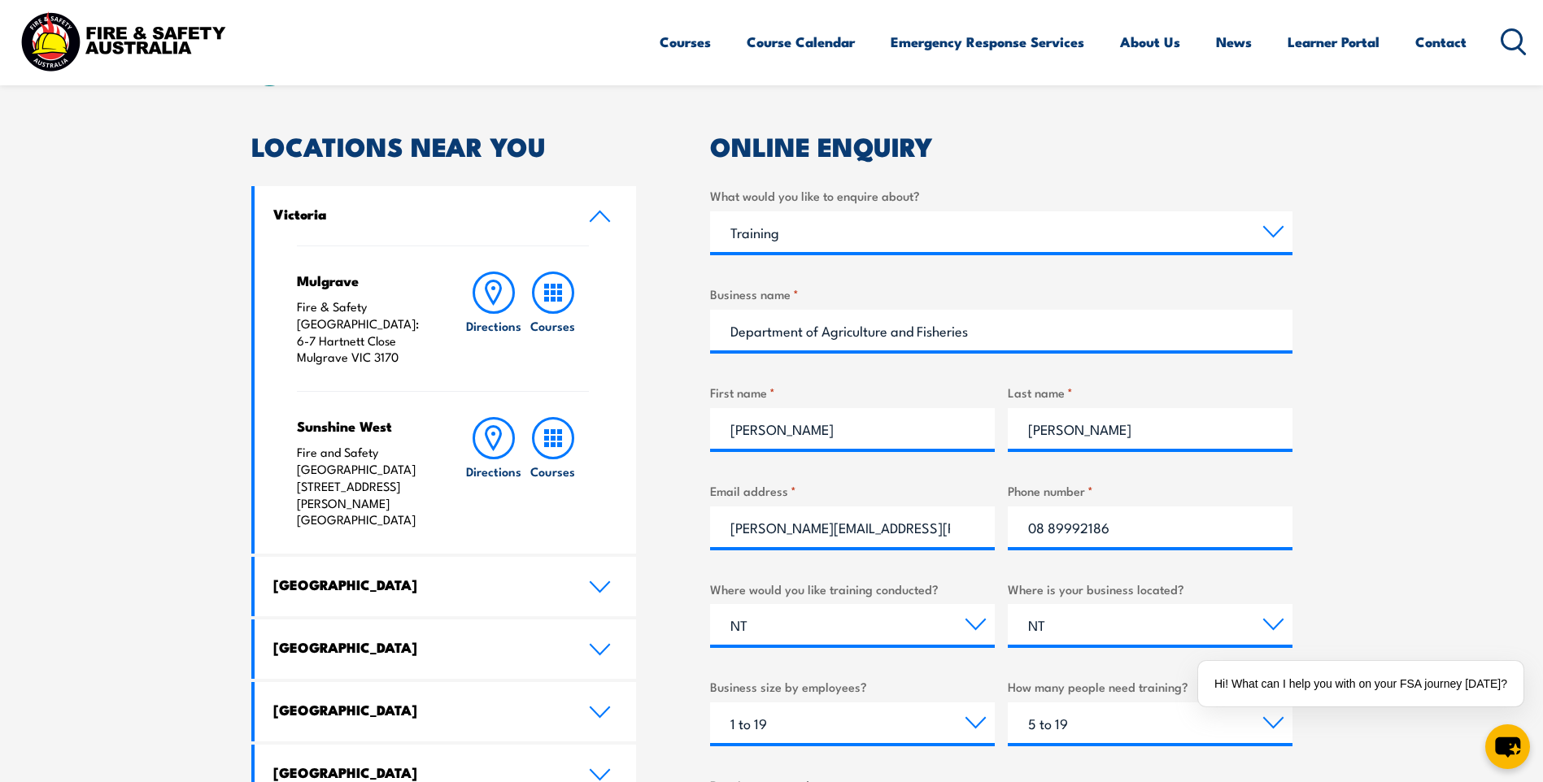
type textarea "Good afternoon. I have been advised that you can provide a Fire Warden Training…"
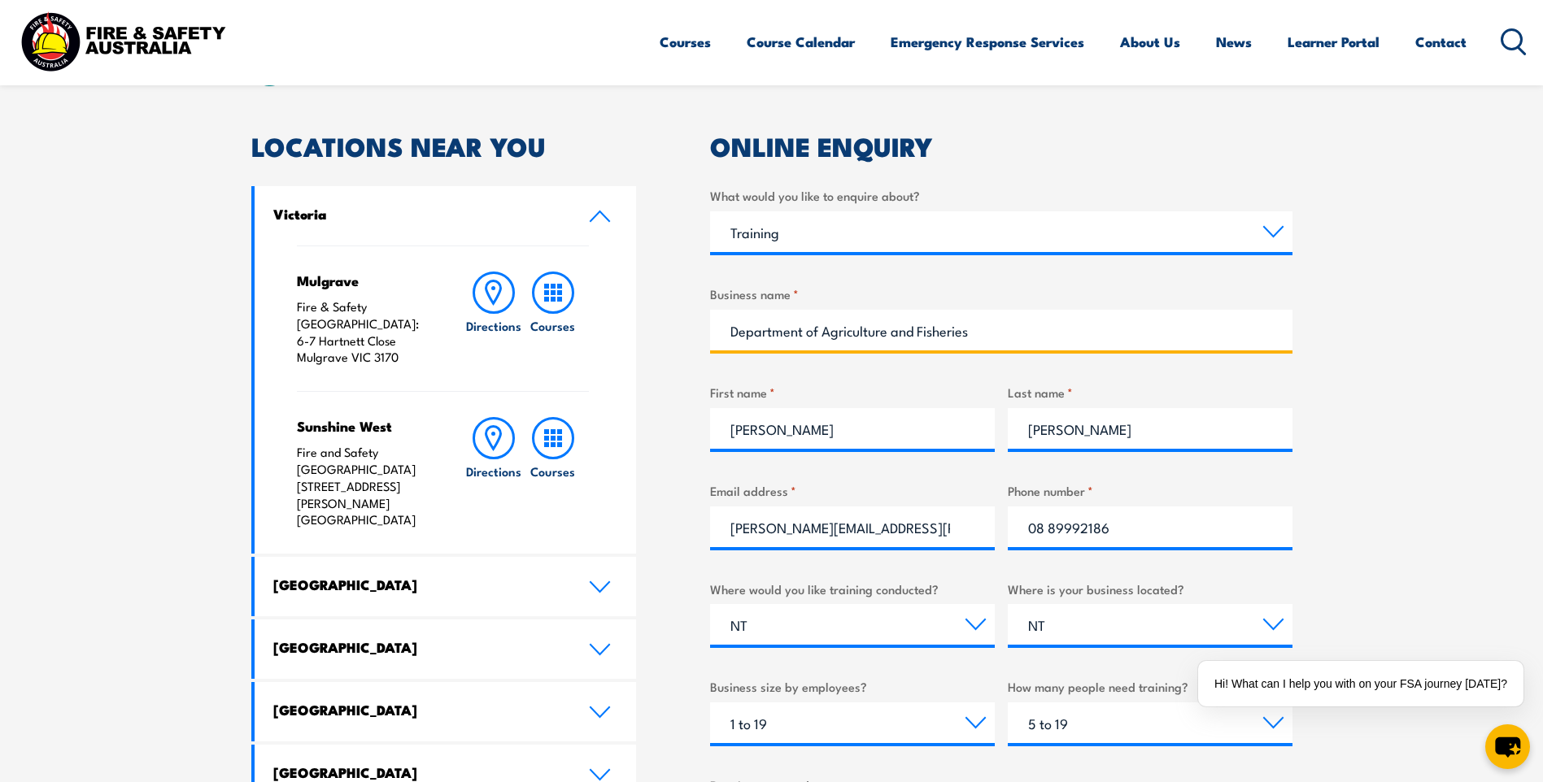
click at [1131, 339] on input "Department of Agriculture and Fisheries" at bounding box center [1001, 330] width 582 height 41
type input "Department of Agriculture and Fisheries"
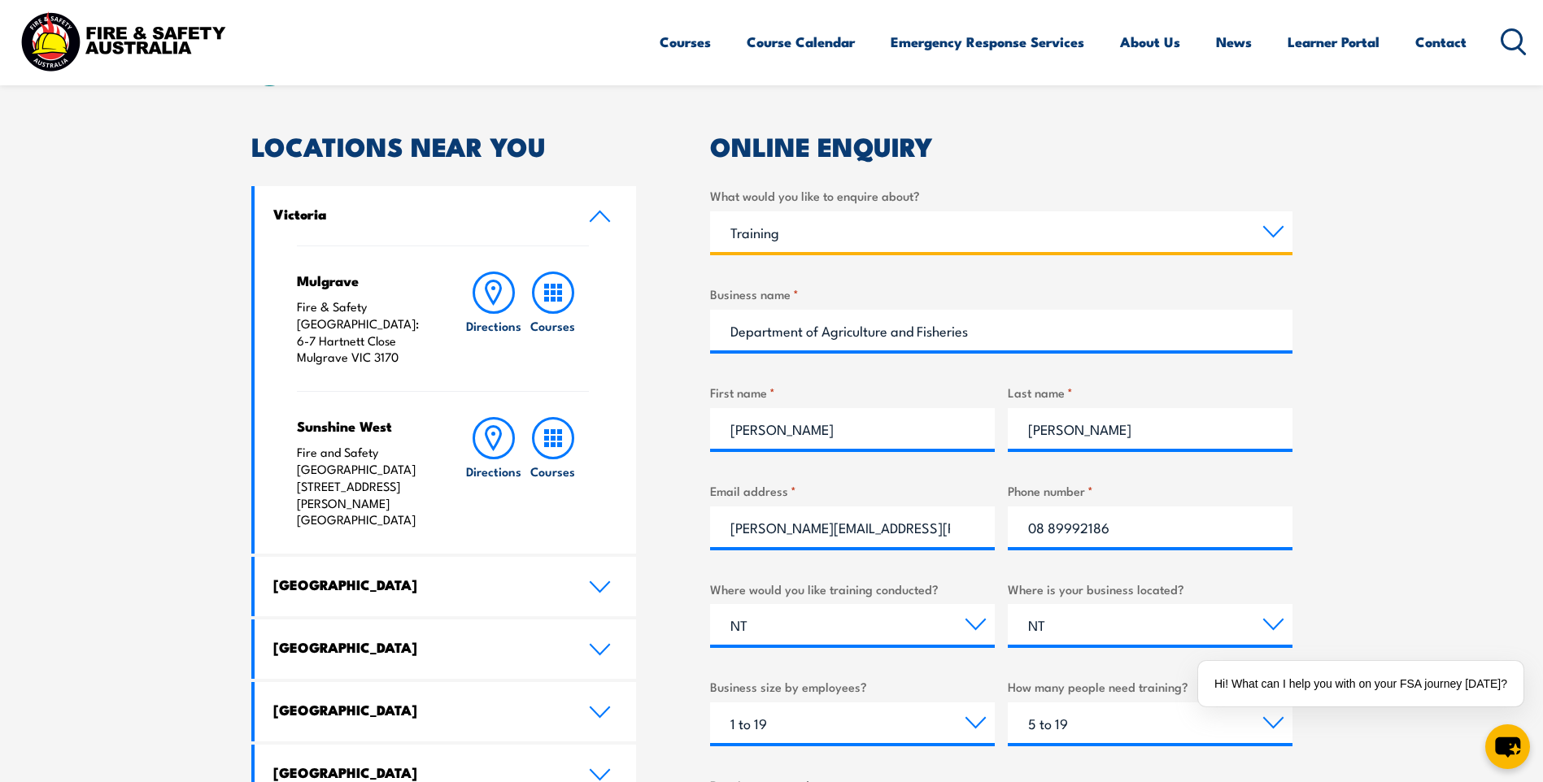
drag, startPoint x: 804, startPoint y: 230, endPoint x: 690, endPoint y: 229, distance: 114.7
click at [690, 229] on div "LOCATIONS NEAR YOU [GEOGRAPHIC_DATA][PERSON_NAME] Fire & Safety [GEOGRAPHIC_DAT…" at bounding box center [771, 606] width 1041 height 945
click at [710, 211] on select "Select a topic Training Emergency Response Services General Enquiry" at bounding box center [1001, 231] width 582 height 41
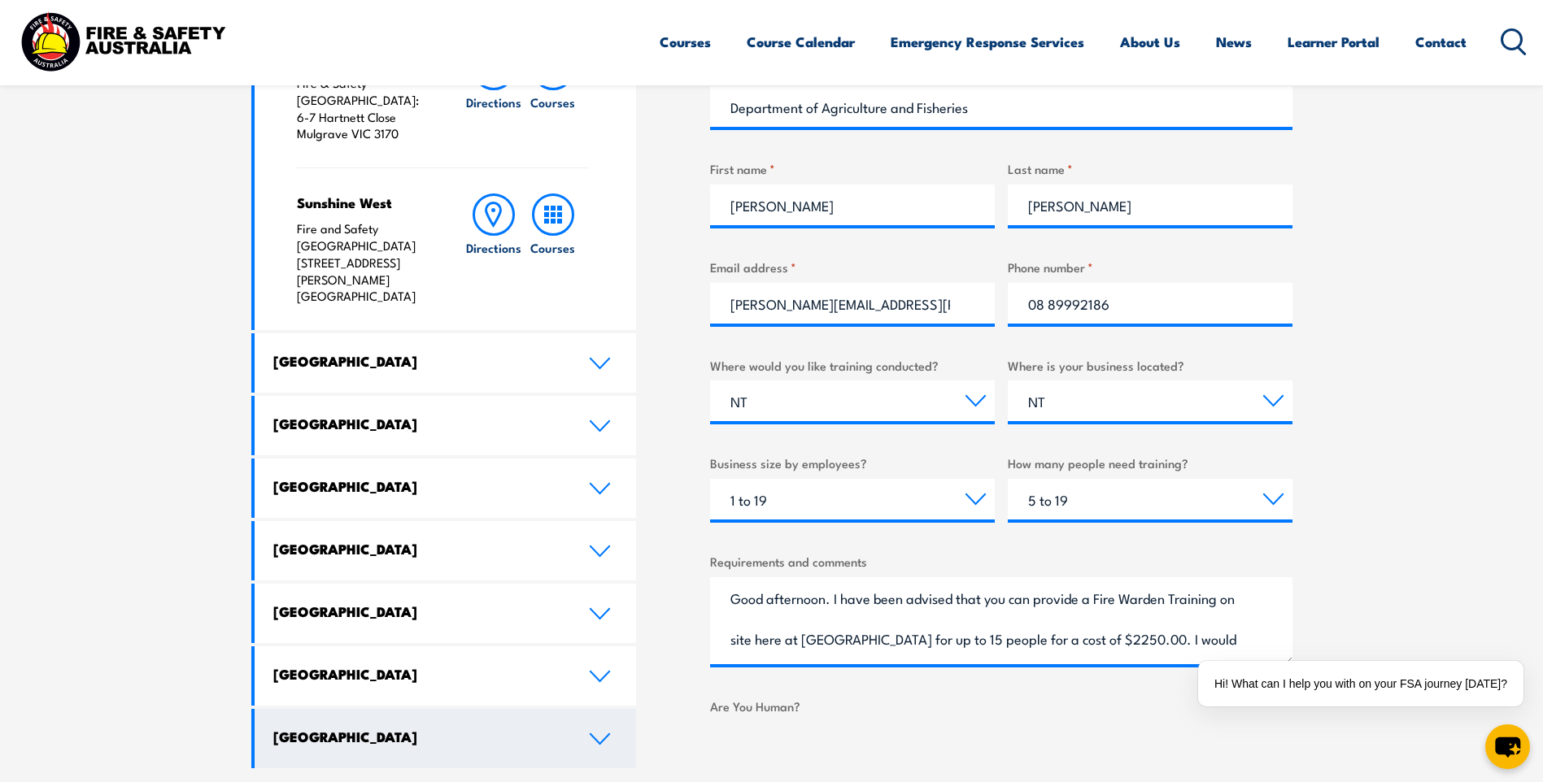
scroll to position [705, 0]
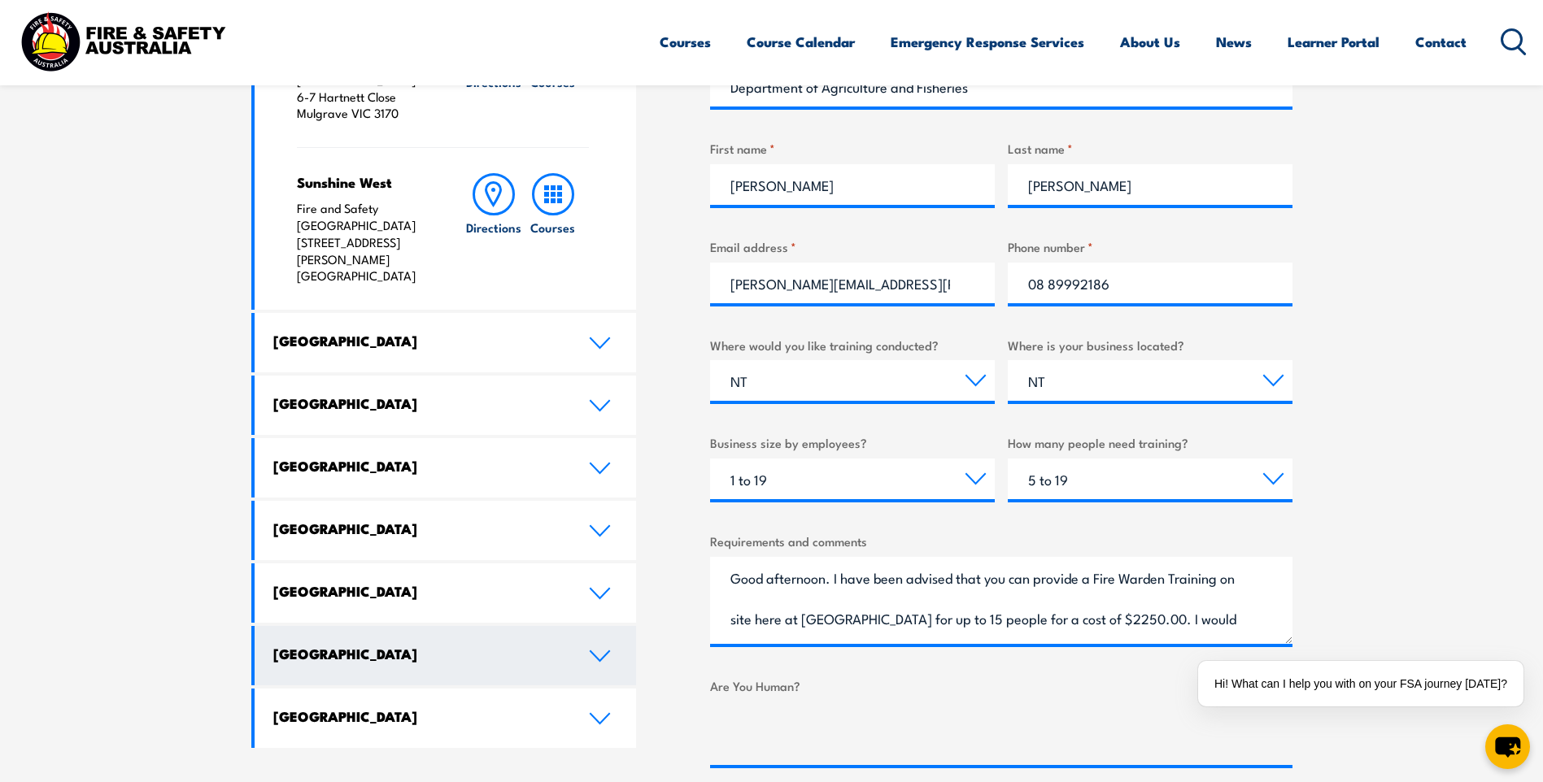
click at [587, 626] on link "[GEOGRAPHIC_DATA]" at bounding box center [446, 655] width 382 height 59
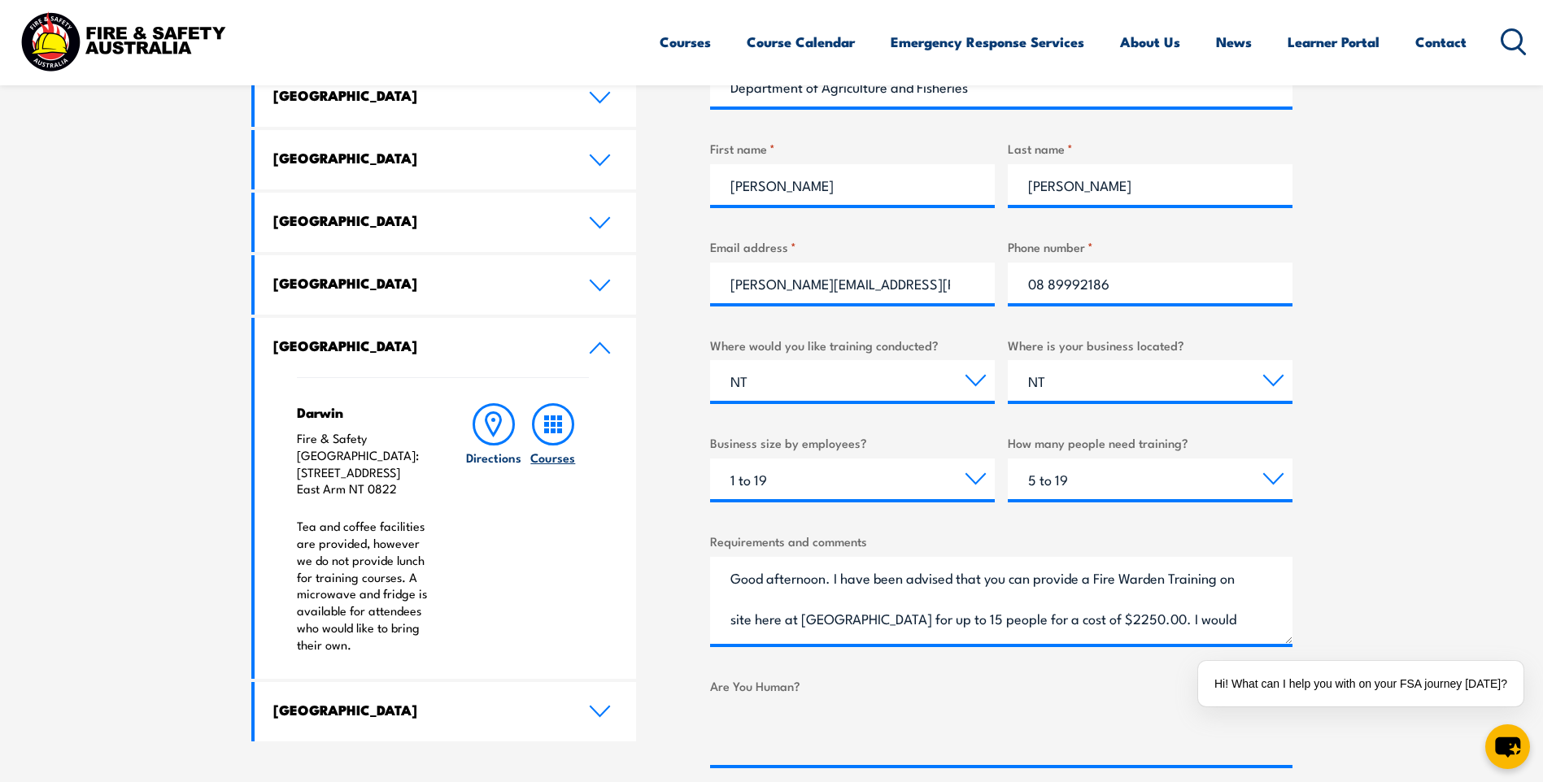
click at [557, 458] on h6 "Courses" at bounding box center [552, 457] width 45 height 17
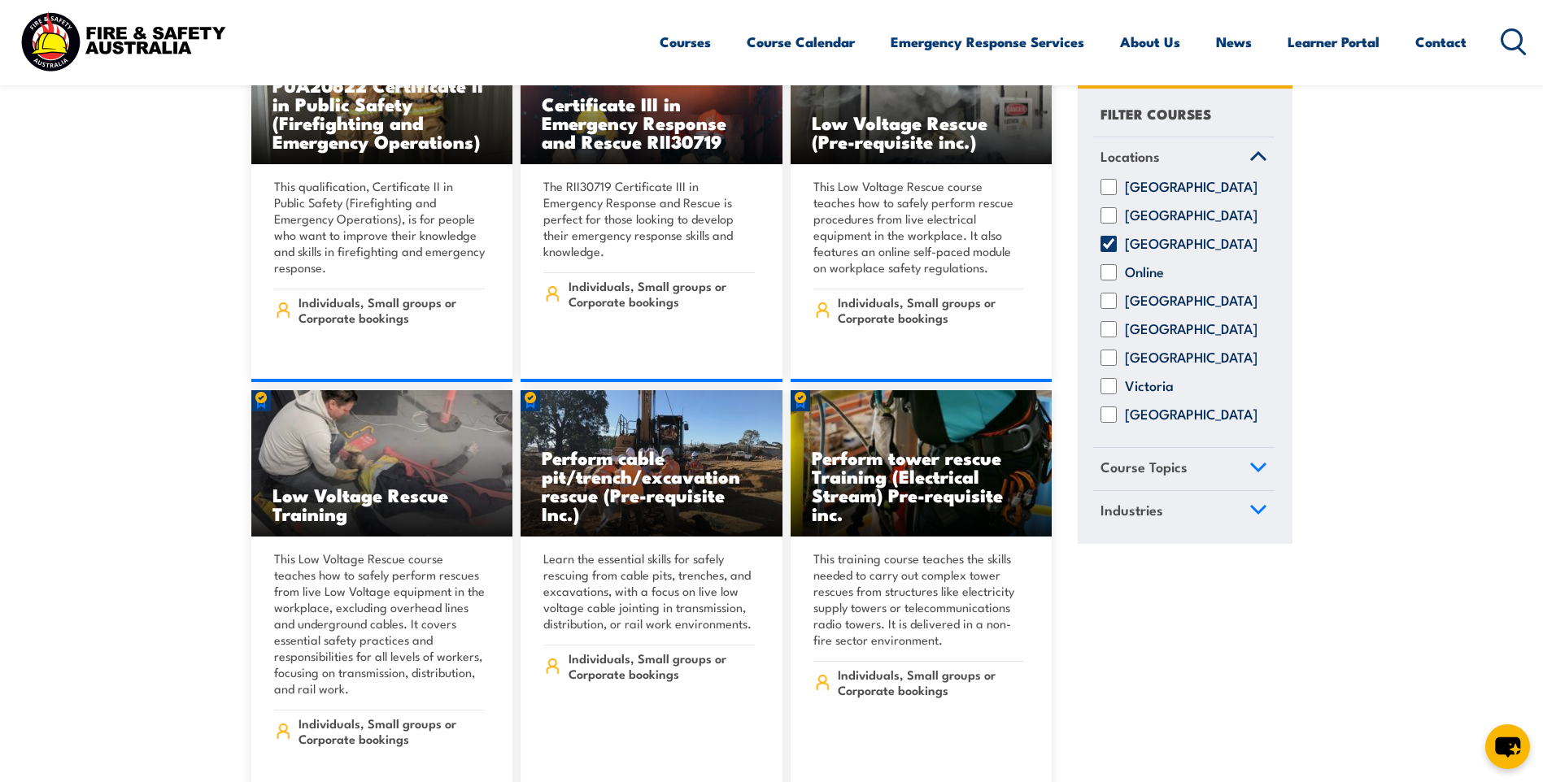
scroll to position [3361, 0]
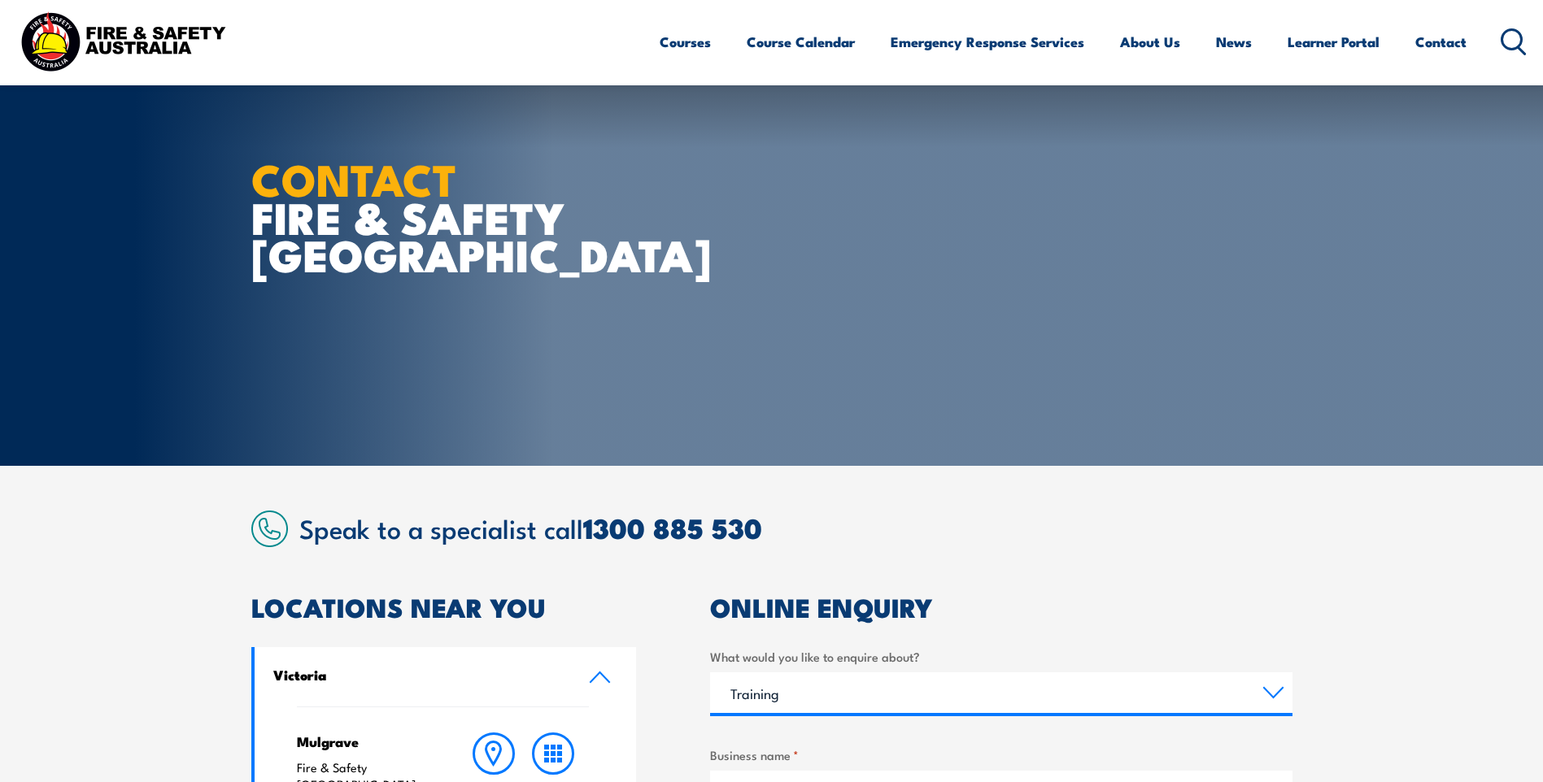
select select "Training"
select select "NT"
select select "1 to 19"
select select "5 to 19"
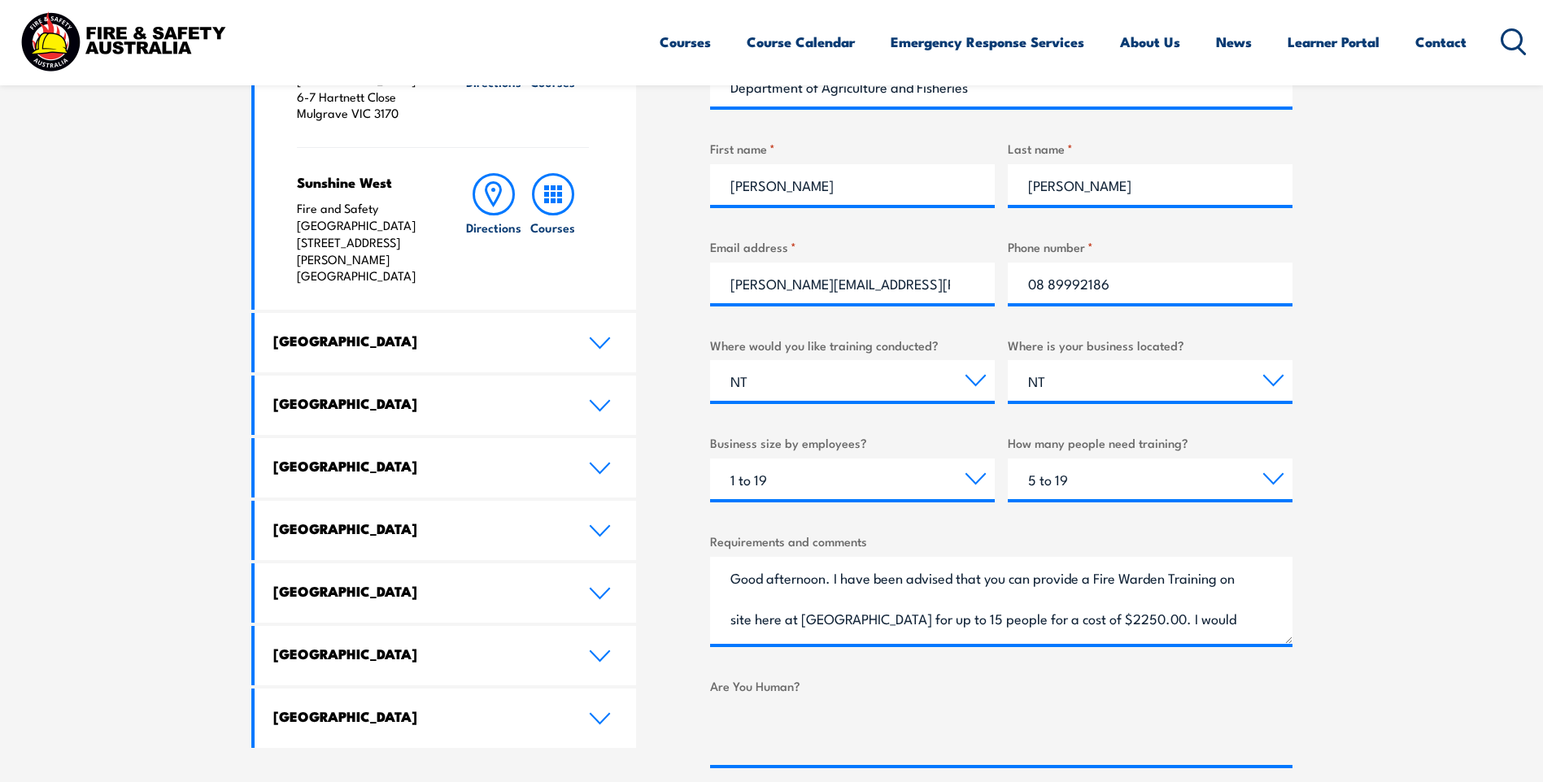
click at [1462, 575] on section "Speak to a specialist call [PHONE_NUMBER] LOCATIONS NEAR [GEOGRAPHIC_DATA] [GEO…" at bounding box center [771, 320] width 1543 height 1119
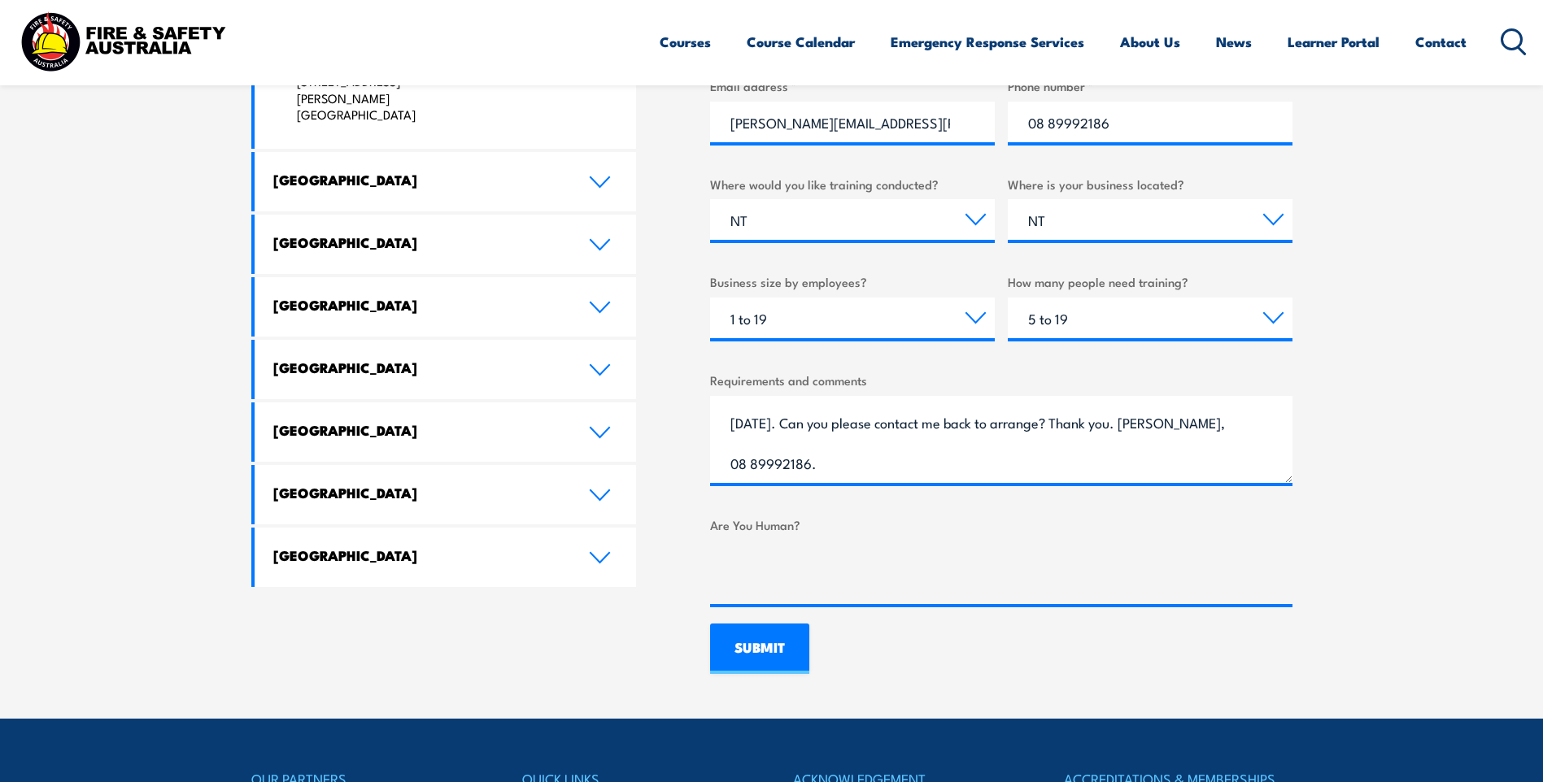
scroll to position [868, 0]
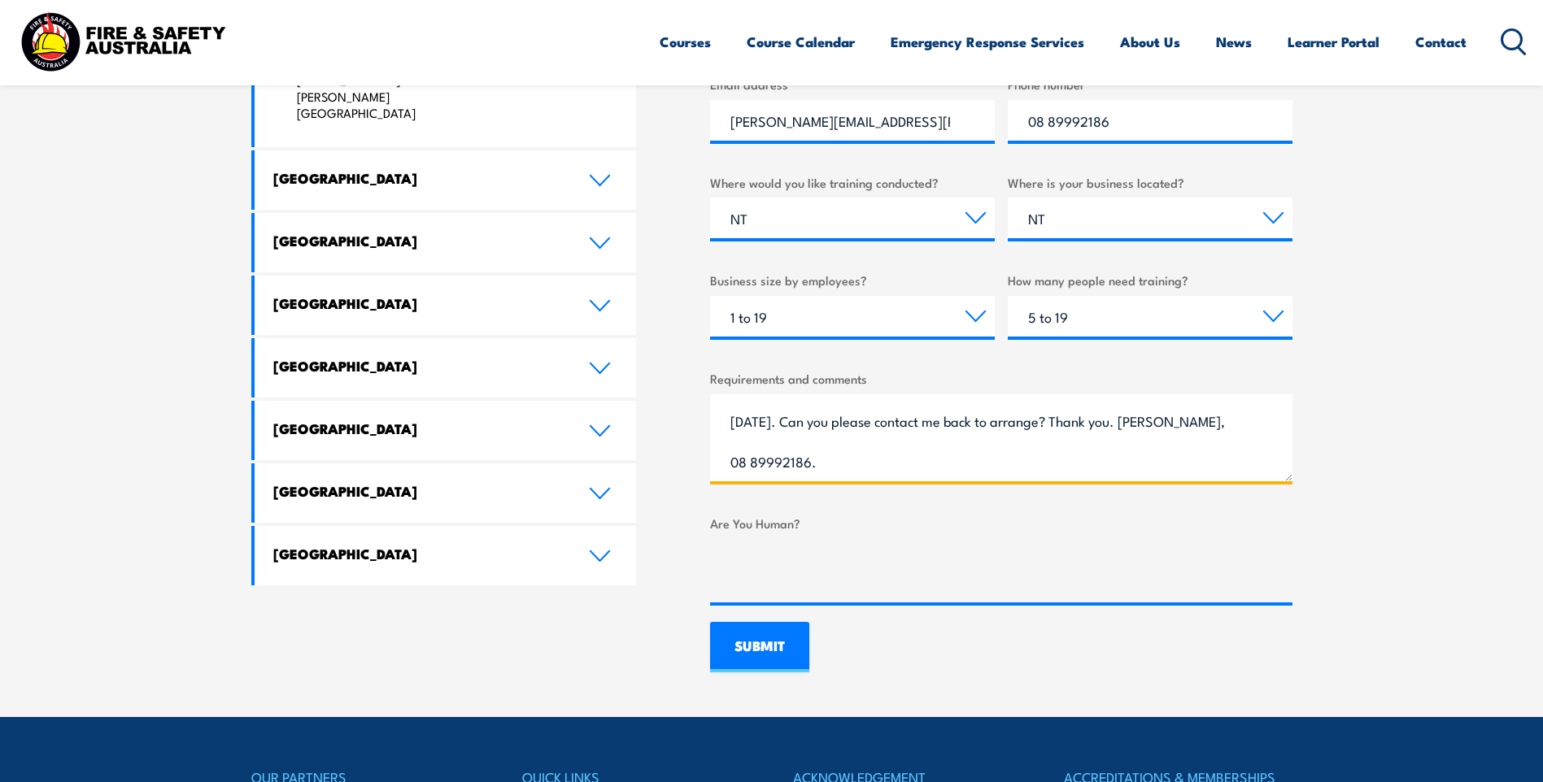
drag, startPoint x: 1099, startPoint y: 424, endPoint x: 1073, endPoint y: 429, distance: 26.3
click at [1073, 429] on textarea "Good afternoon. I have been advised that you can provide a Fire Warden Training…" at bounding box center [1001, 437] width 582 height 87
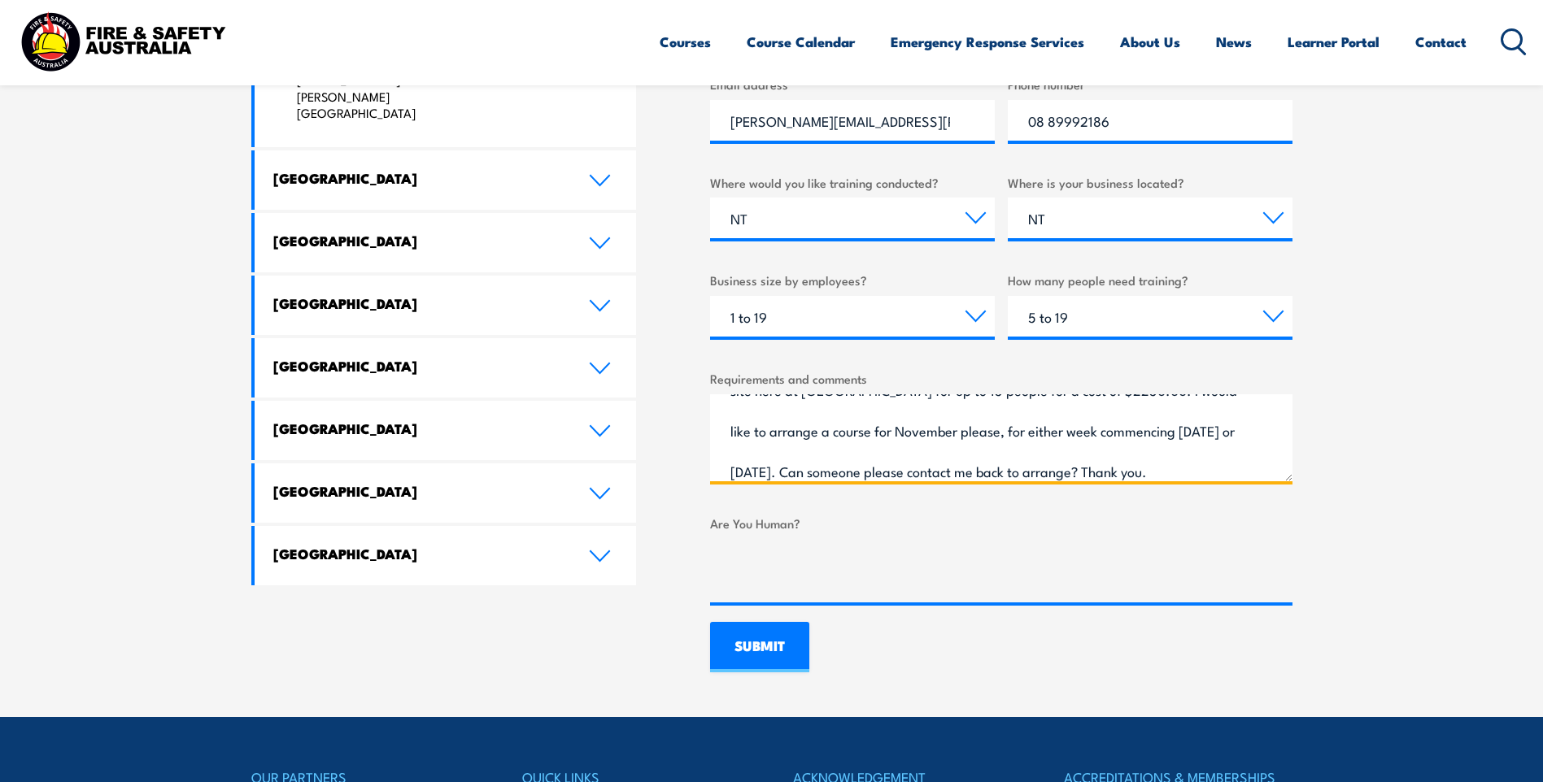
scroll to position [62, 0]
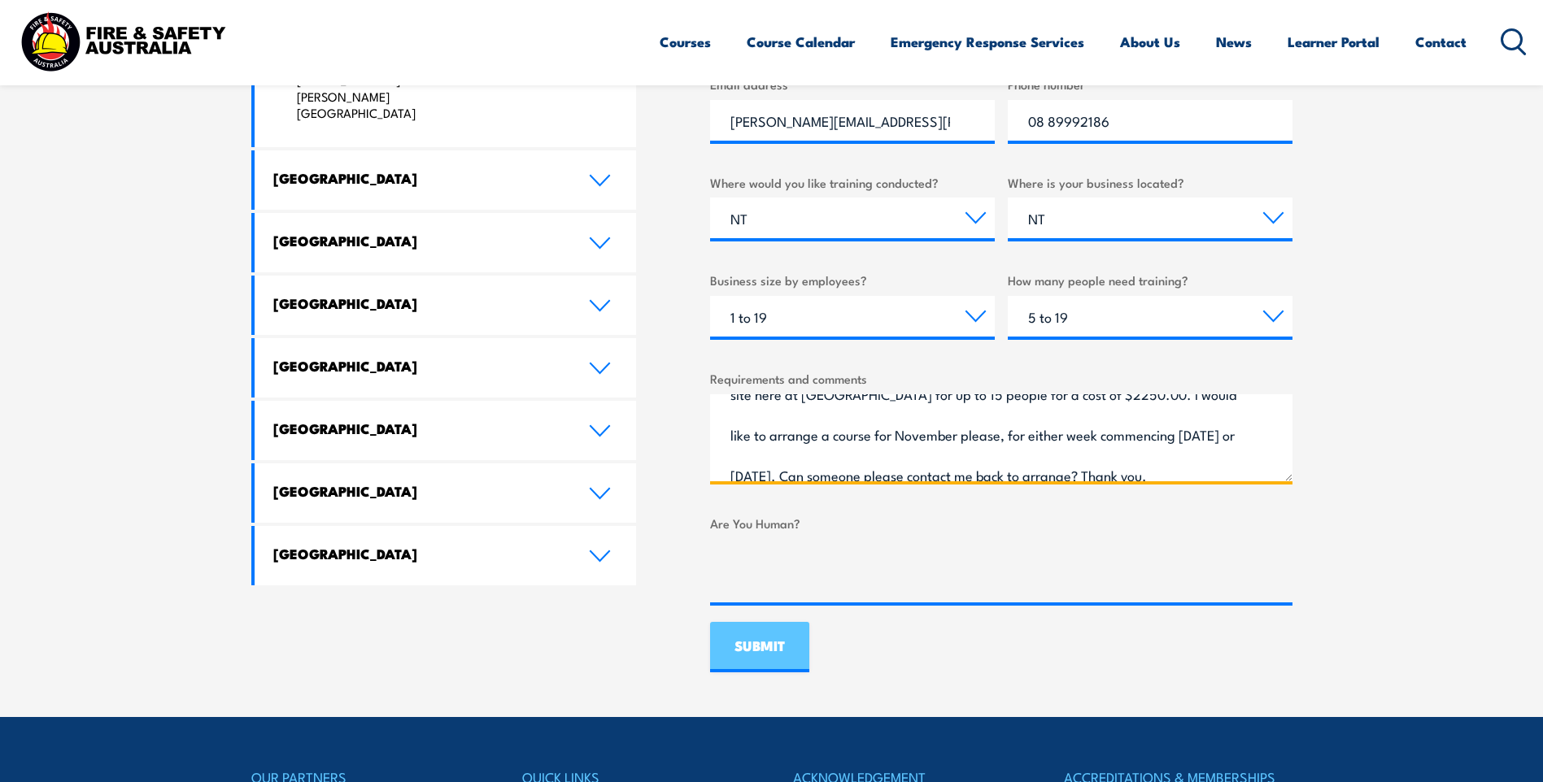
type textarea "Good afternoon. I have been advised that you can provide a Fire Warden Training…"
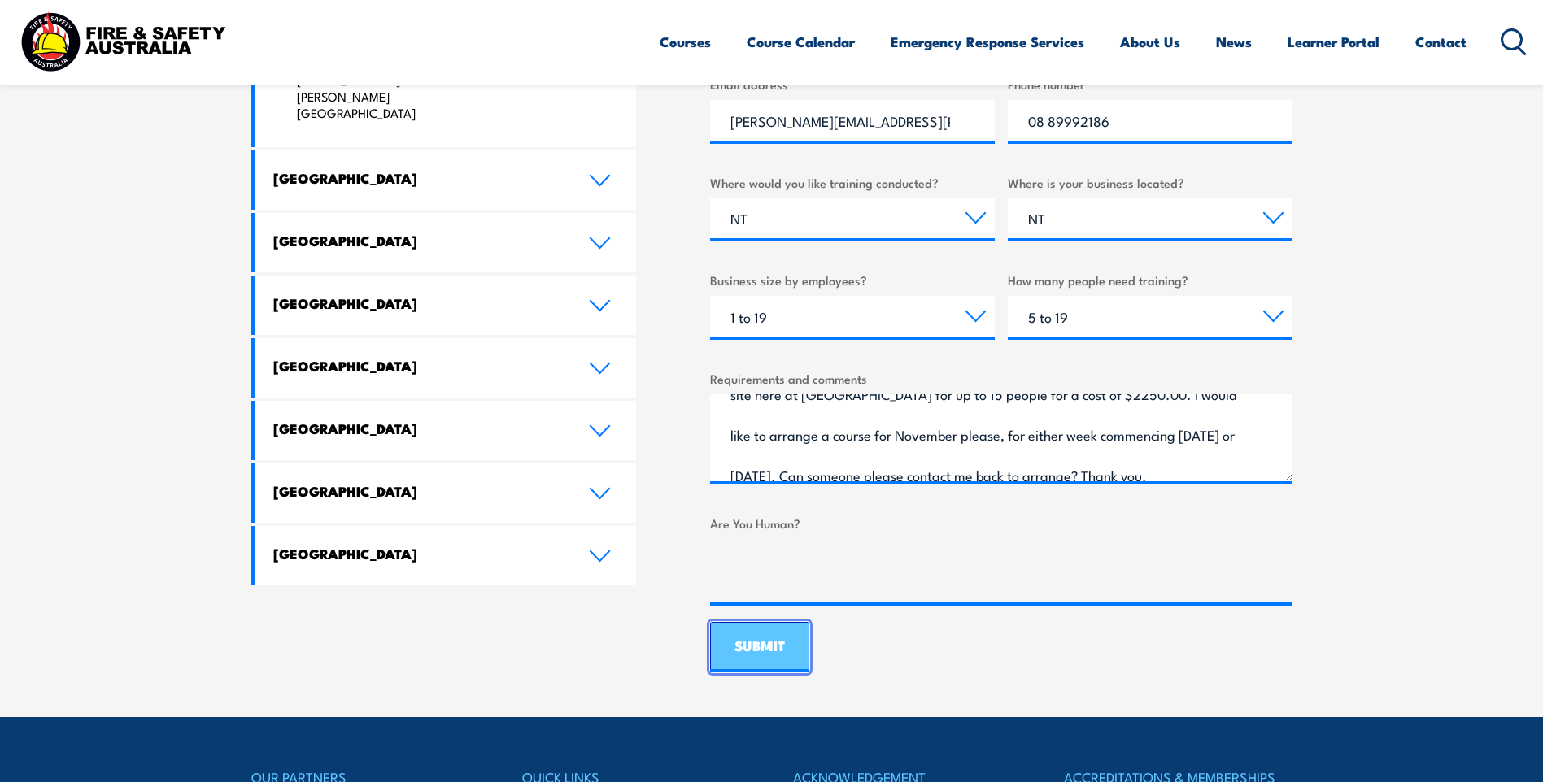
click at [773, 645] on input "SUBMIT" at bounding box center [759, 647] width 99 height 50
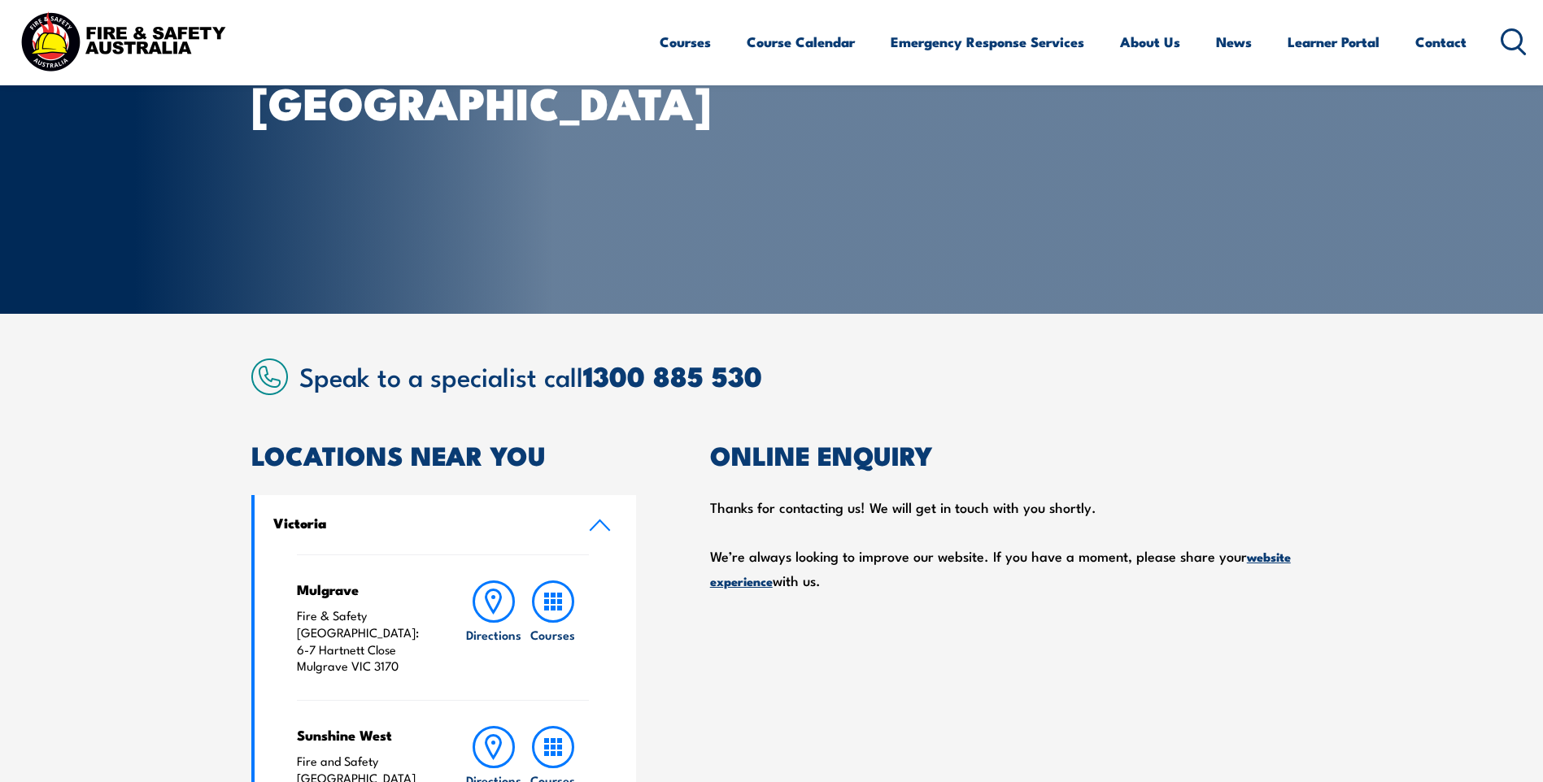
scroll to position [136, 0]
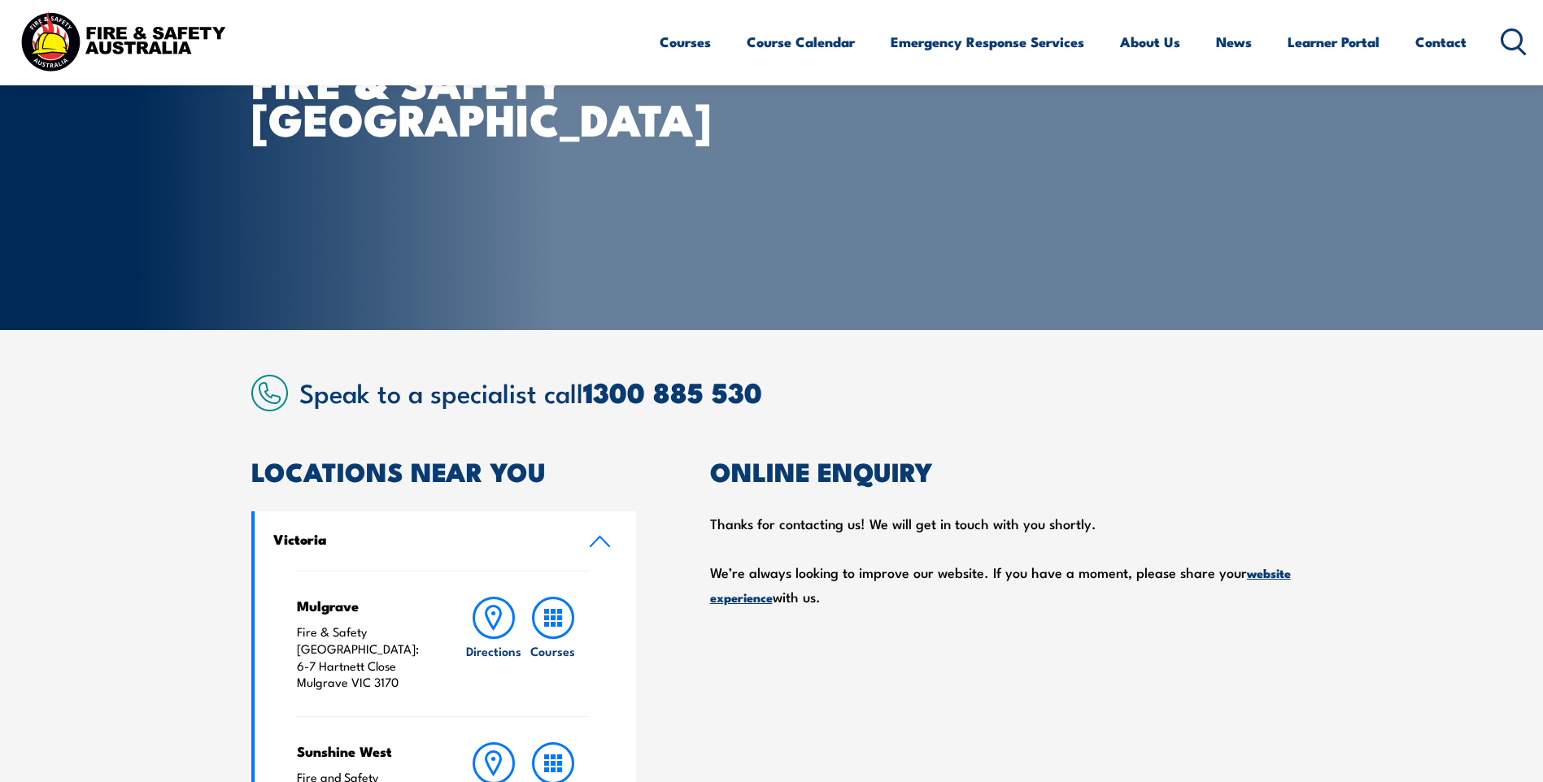
click at [1047, 235] on article "CONTACT FIRE & SAFETY [GEOGRAPHIC_DATA]" at bounding box center [771, 97] width 1041 height 466
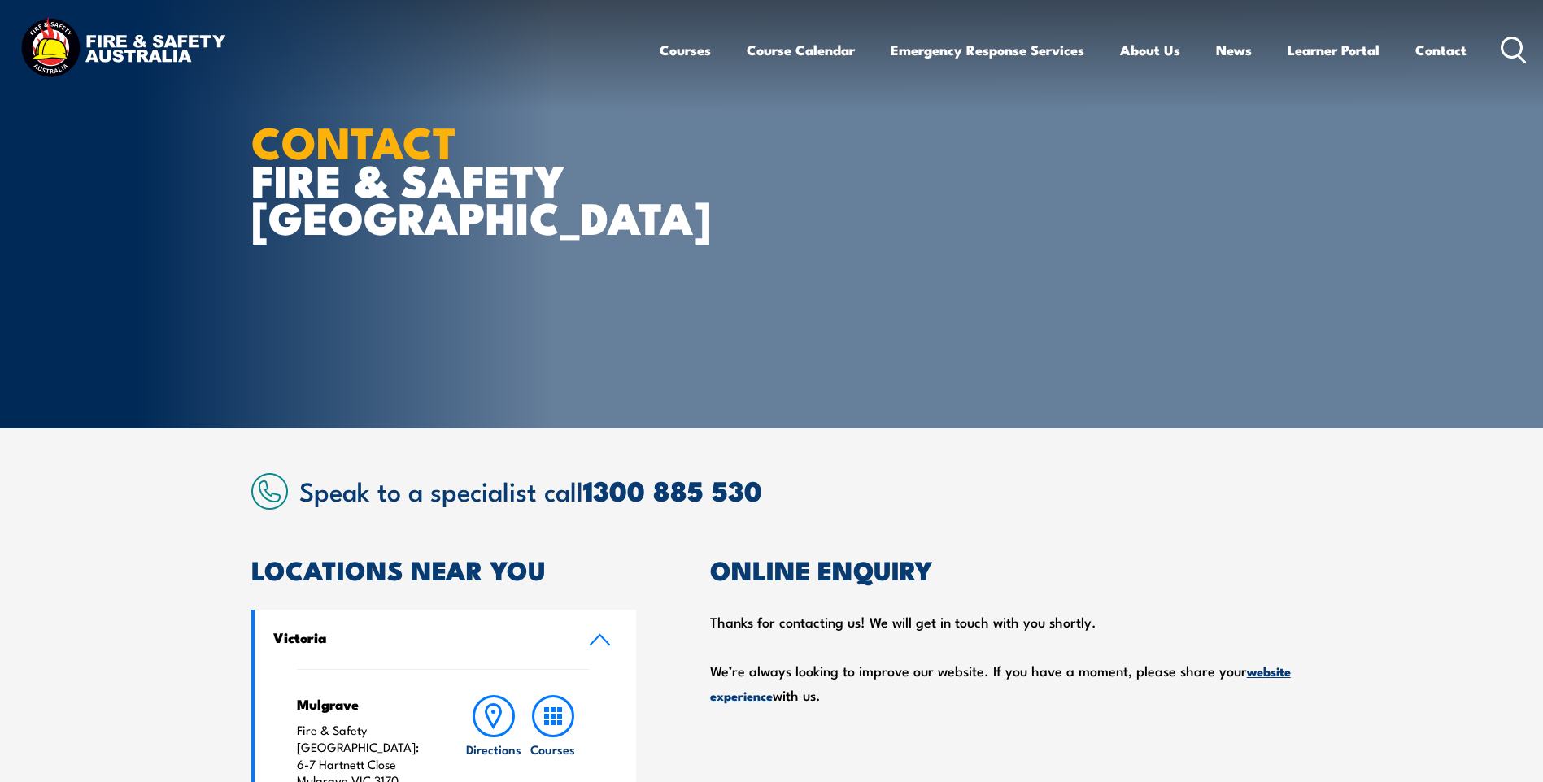
scroll to position [0, 0]
